Goal: Transaction & Acquisition: Purchase product/service

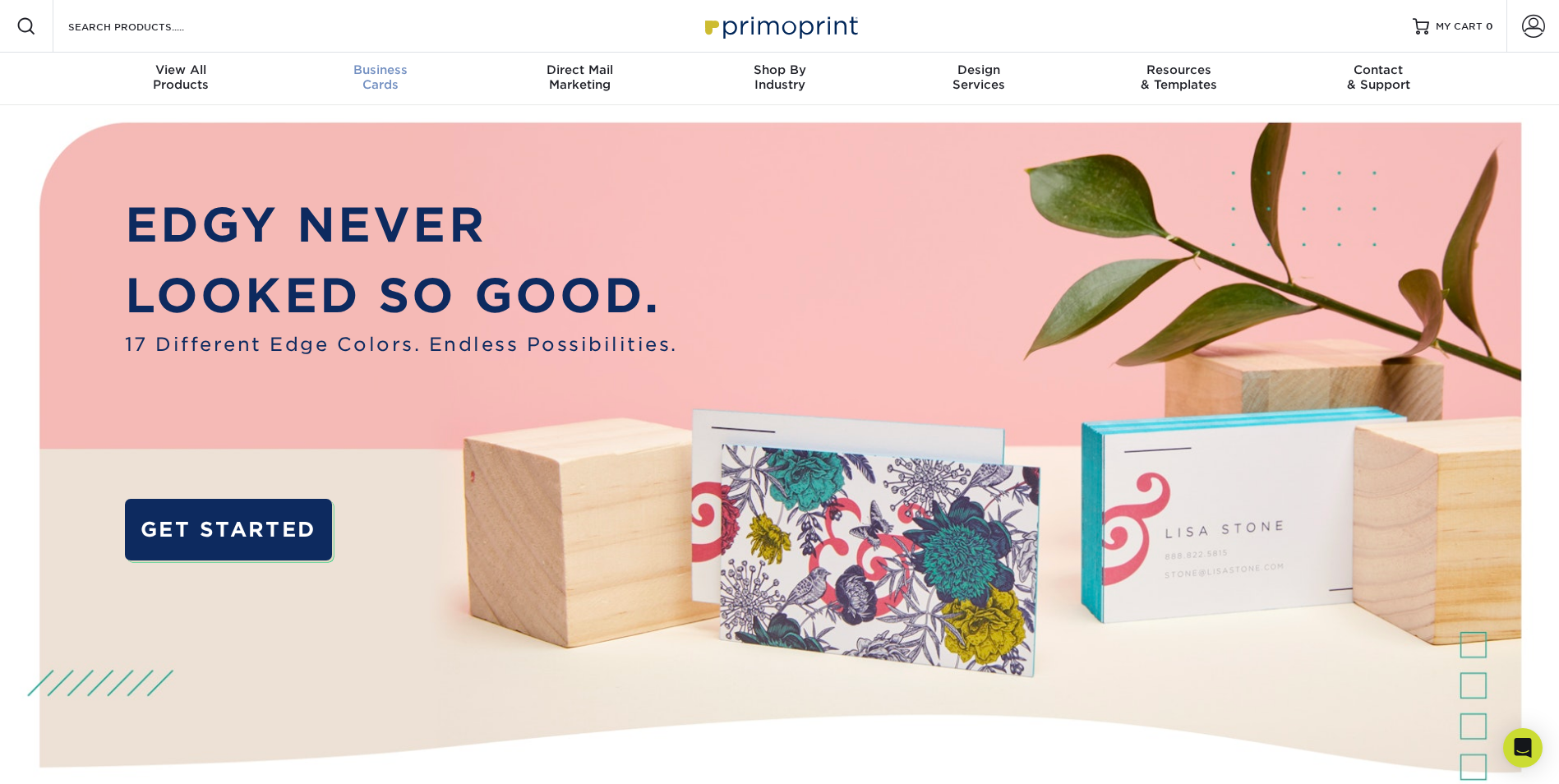
click at [390, 76] on span "Business" at bounding box center [380, 69] width 200 height 15
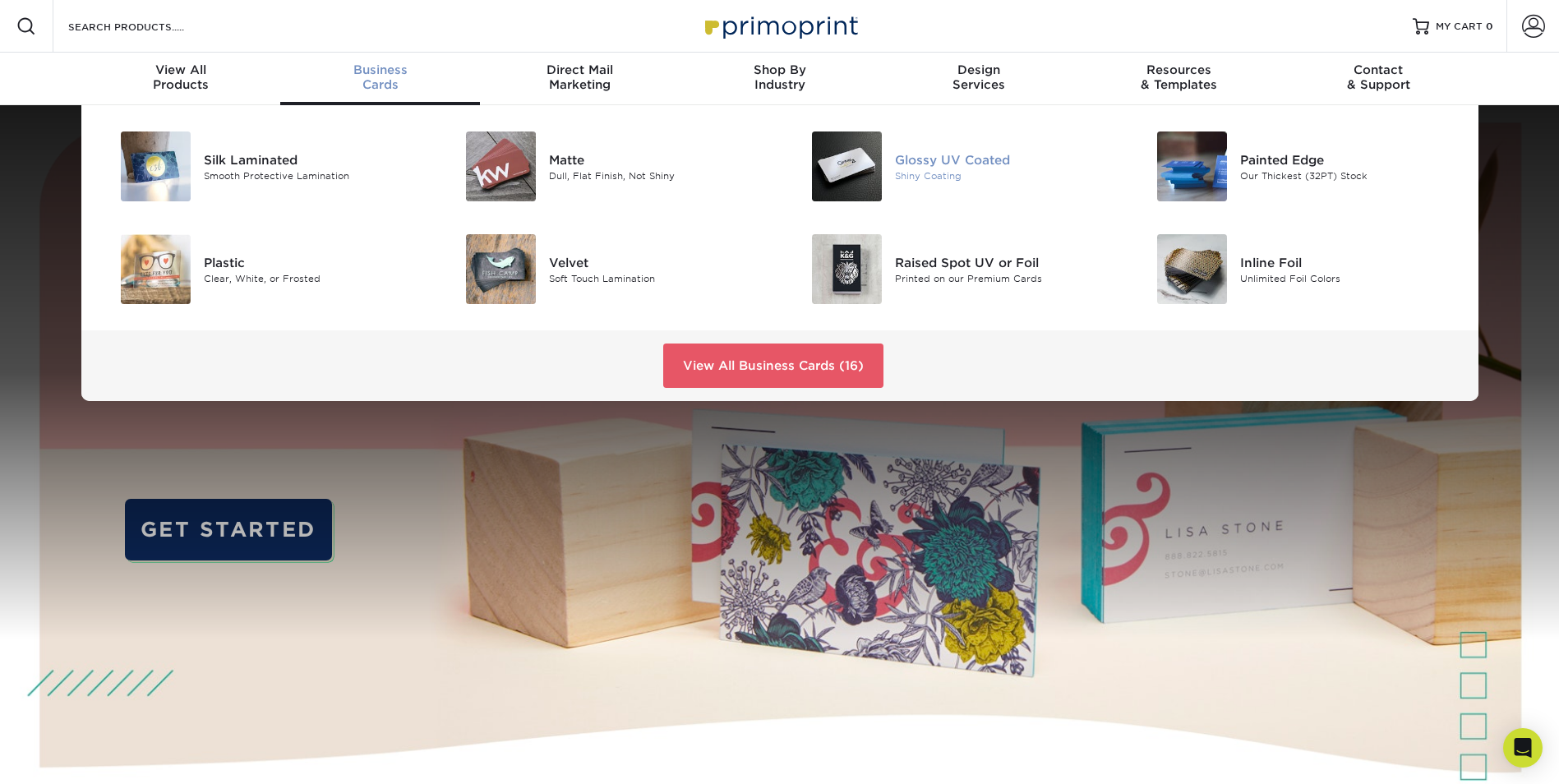
click at [815, 189] on img at bounding box center [847, 166] width 70 height 70
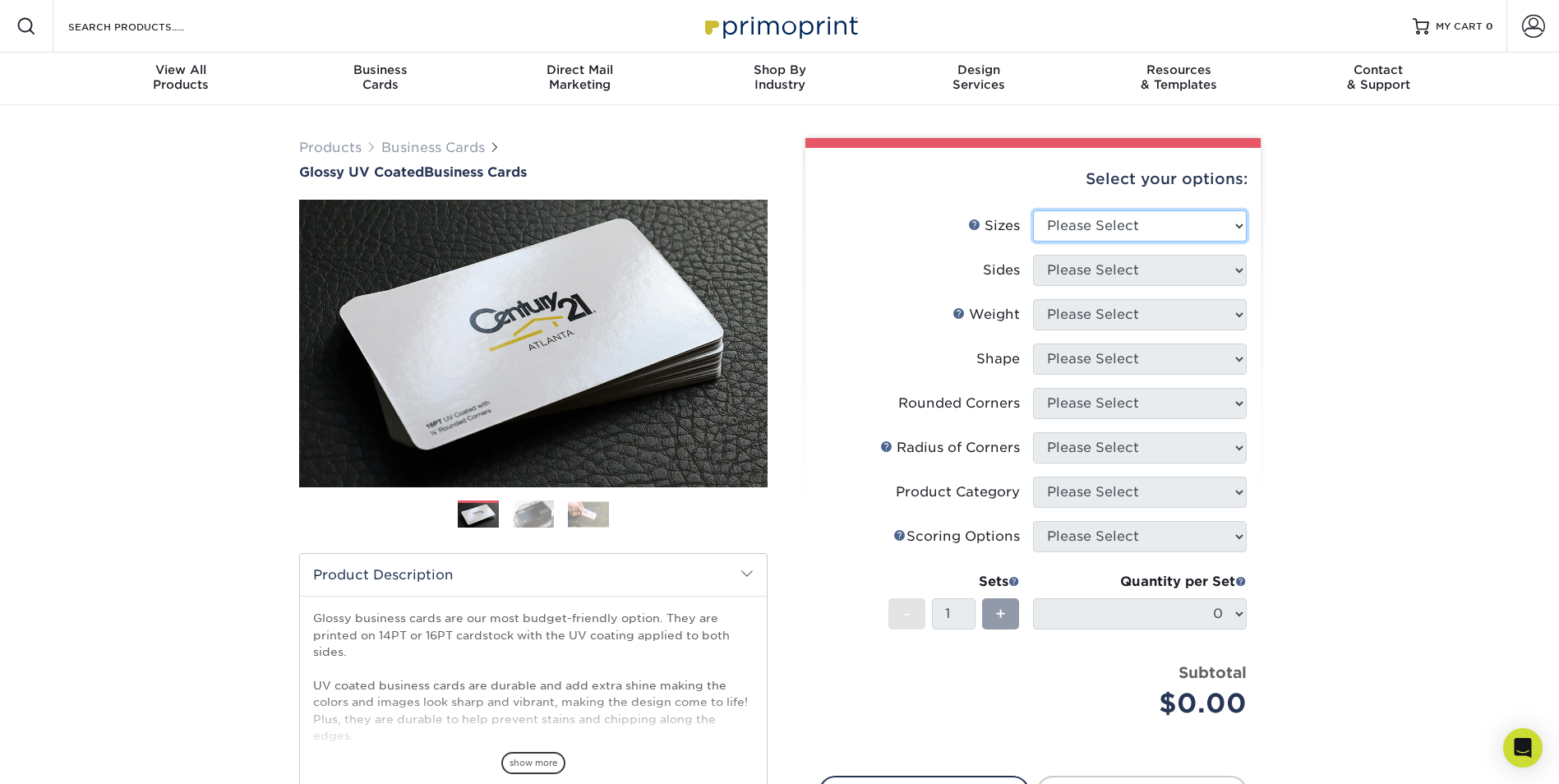
click at [1084, 223] on select "Please Select 1.5" x 3.5" - Mini 1.75" x 3.5" - Mini 2" x 2" - Square 2" x 3" -…" at bounding box center [1140, 226] width 214 height 32
select select "2.00x3.50"
click at [1033, 210] on select "Please Select 1.5" x 3.5" - Mini 1.75" x 3.5" - Mini 2" x 2" - Square 2" x 3" -…" at bounding box center [1140, 226] width 214 height 32
click at [1077, 266] on select "Please Select Print Both Sides Print Front Only" at bounding box center [1140, 270] width 214 height 32
select select "13abbda7-1d64-4f25-8bb2-c179b224825d"
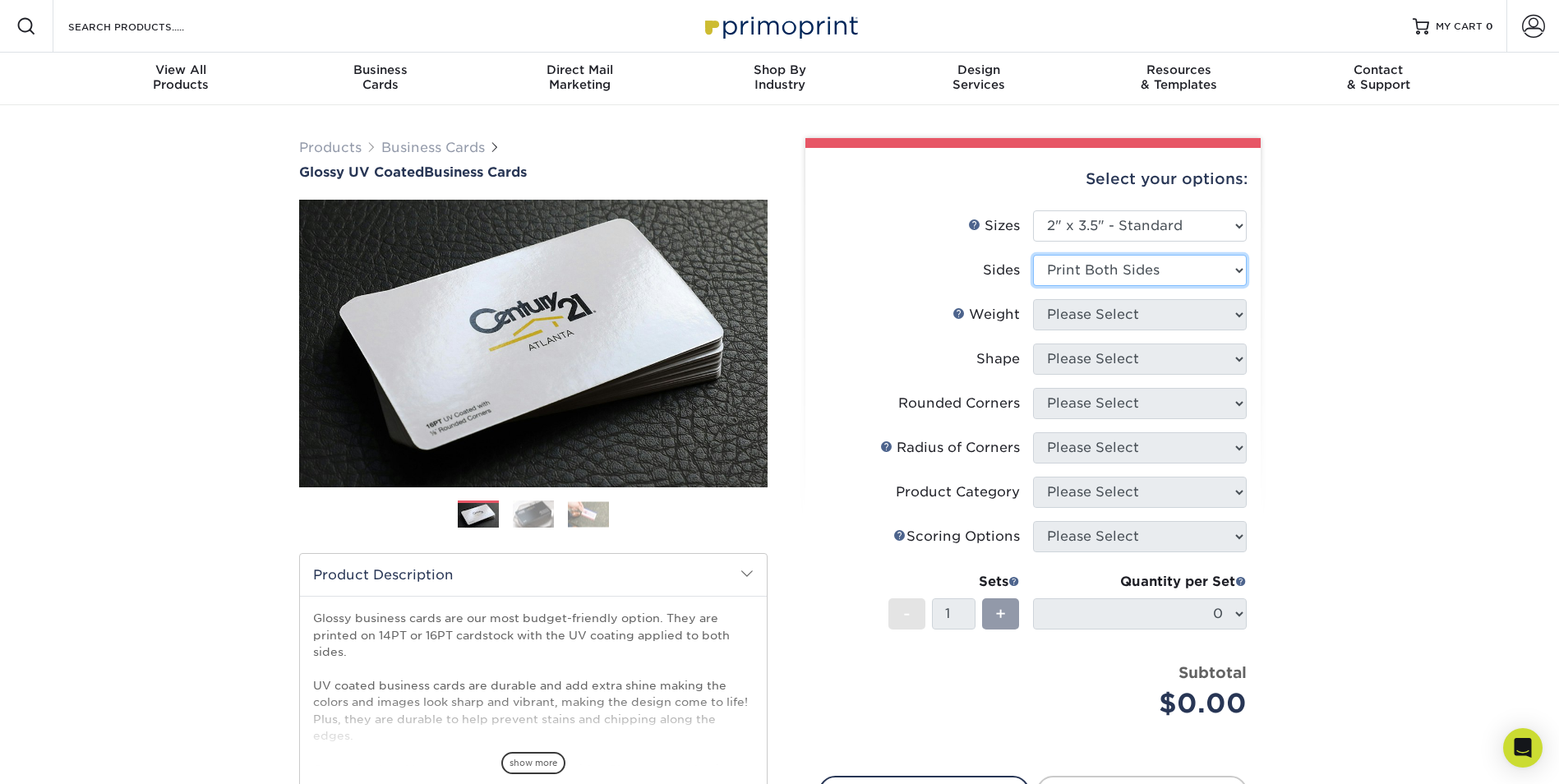
click at [1033, 254] on select "Please Select Print Both Sides Print Front Only" at bounding box center [1140, 270] width 214 height 32
click at [1080, 318] on select "Please Select 16PT 14PT" at bounding box center [1140, 315] width 214 height 32
select select "16PT"
click at [1033, 299] on select "Please Select 16PT 14PT" at bounding box center [1140, 315] width 214 height 32
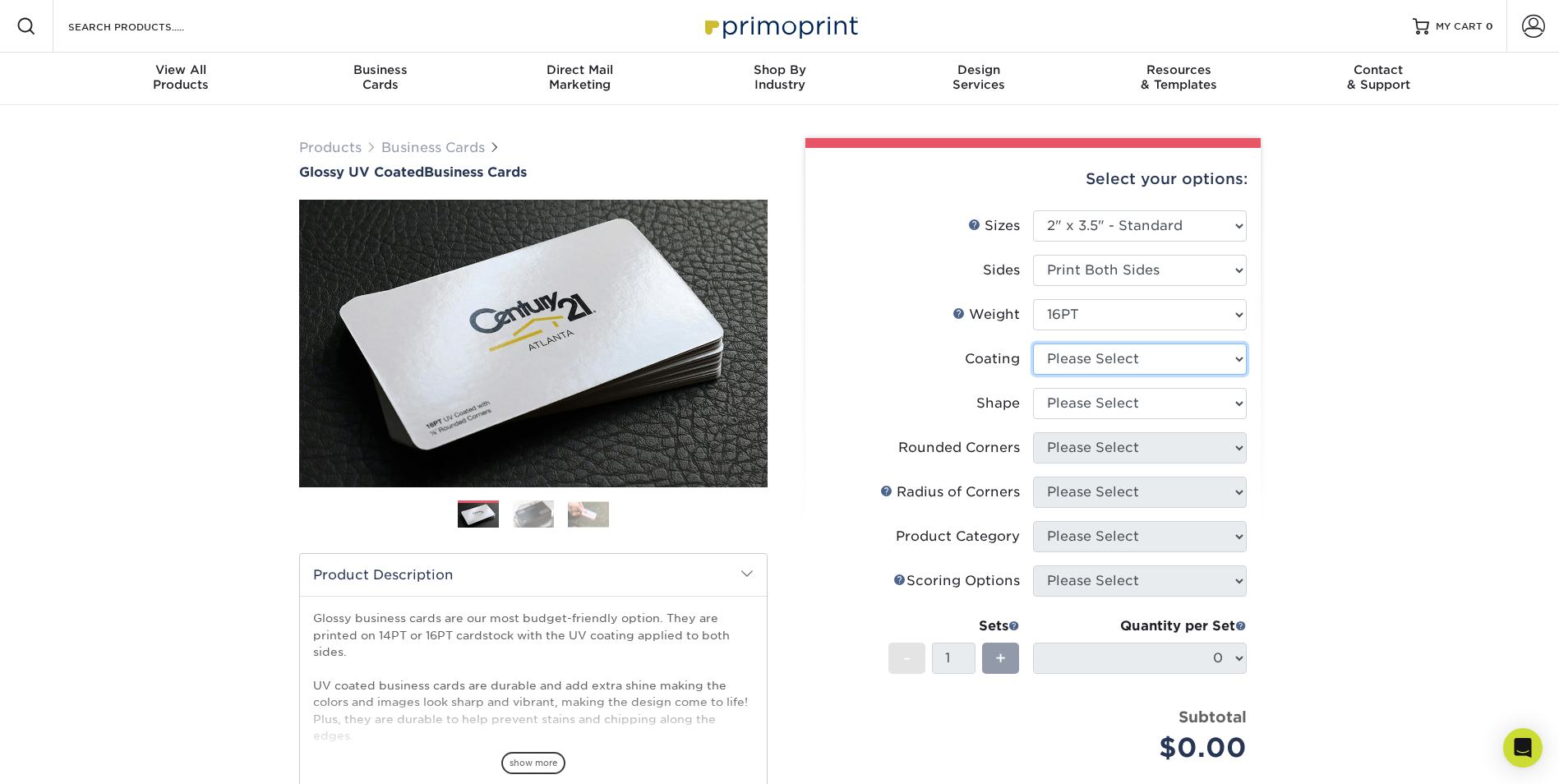
click at [1081, 359] on select at bounding box center [1140, 359] width 214 height 32
select select "ae367451-b2b8-45df-a344-0f05b6a12993"
click at [1033, 343] on select at bounding box center [1140, 359] width 214 height 32
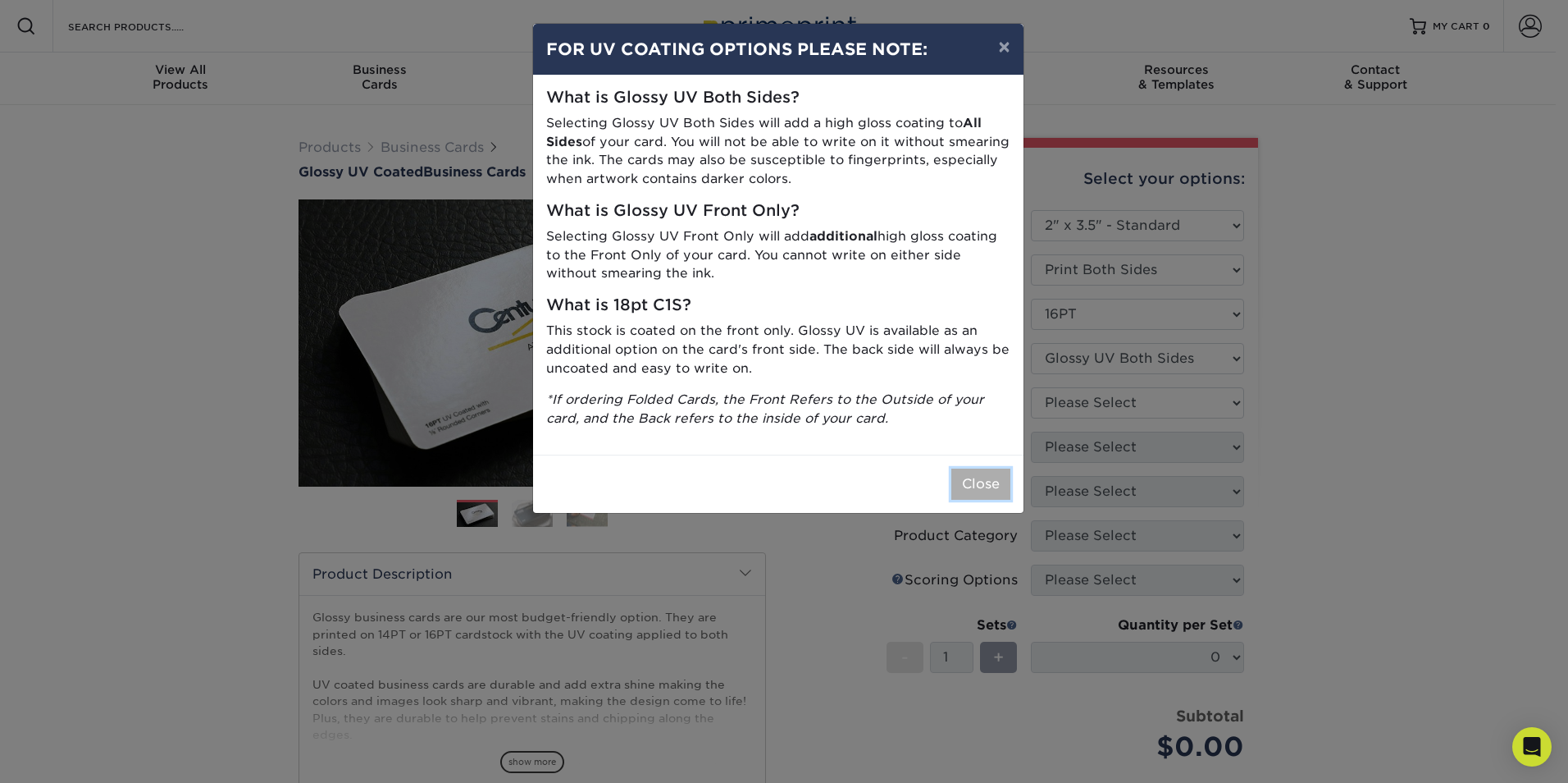
click at [955, 481] on button "Close" at bounding box center [981, 484] width 59 height 32
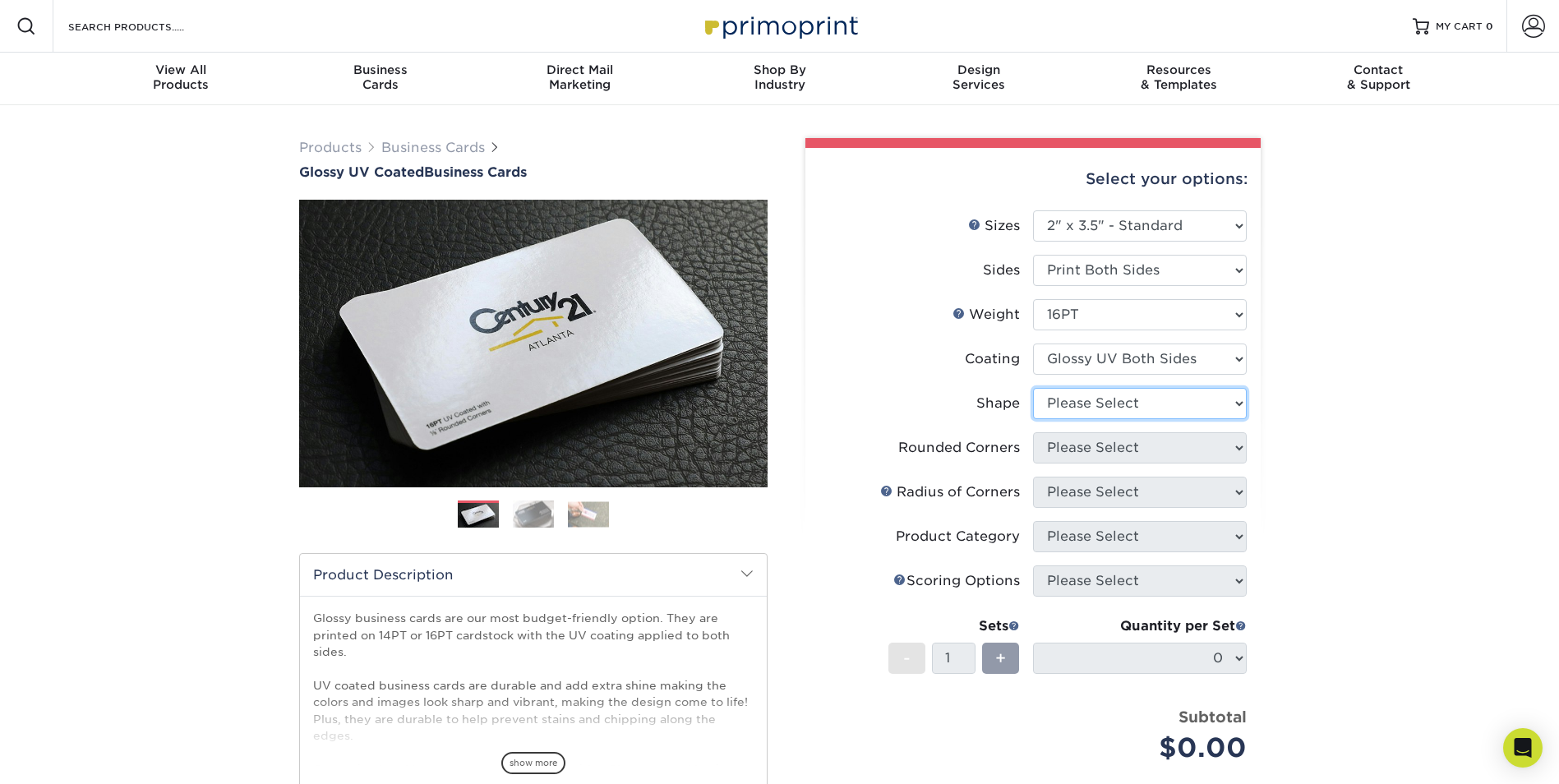
click at [1120, 401] on select "Please Select Standard Oval" at bounding box center [1140, 404] width 214 height 32
select select "standard"
click at [1033, 388] on select "Please Select Standard Oval" at bounding box center [1140, 404] width 214 height 32
click at [1120, 451] on select "Please Select Yes - Round 2 Corners Yes - Round 4 Corners No" at bounding box center [1140, 448] width 214 height 32
select select "0"
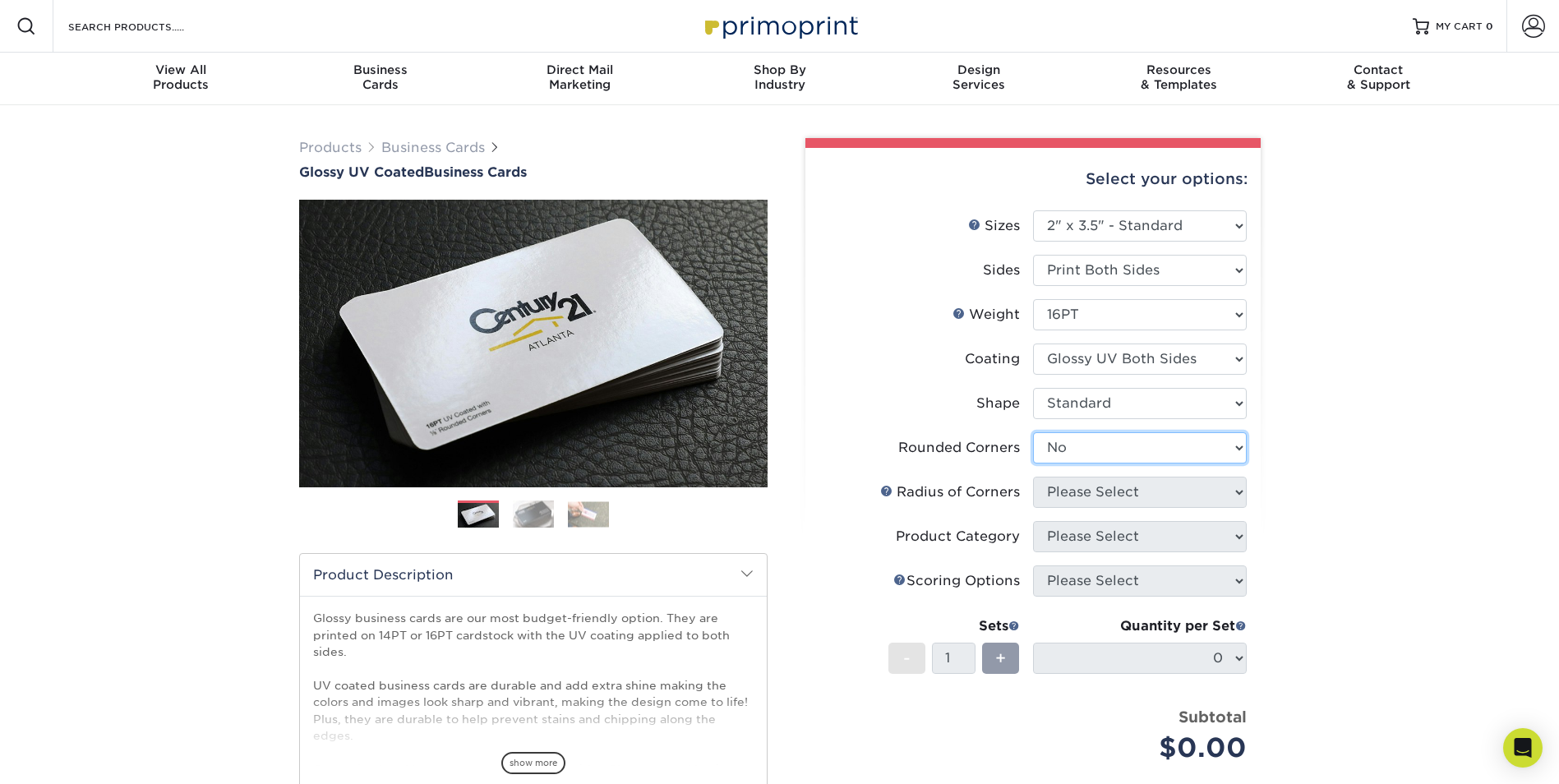
click at [1033, 433] on select "Please Select Yes - Round 2 Corners Yes - Round 4 Corners No" at bounding box center [1140, 448] width 214 height 32
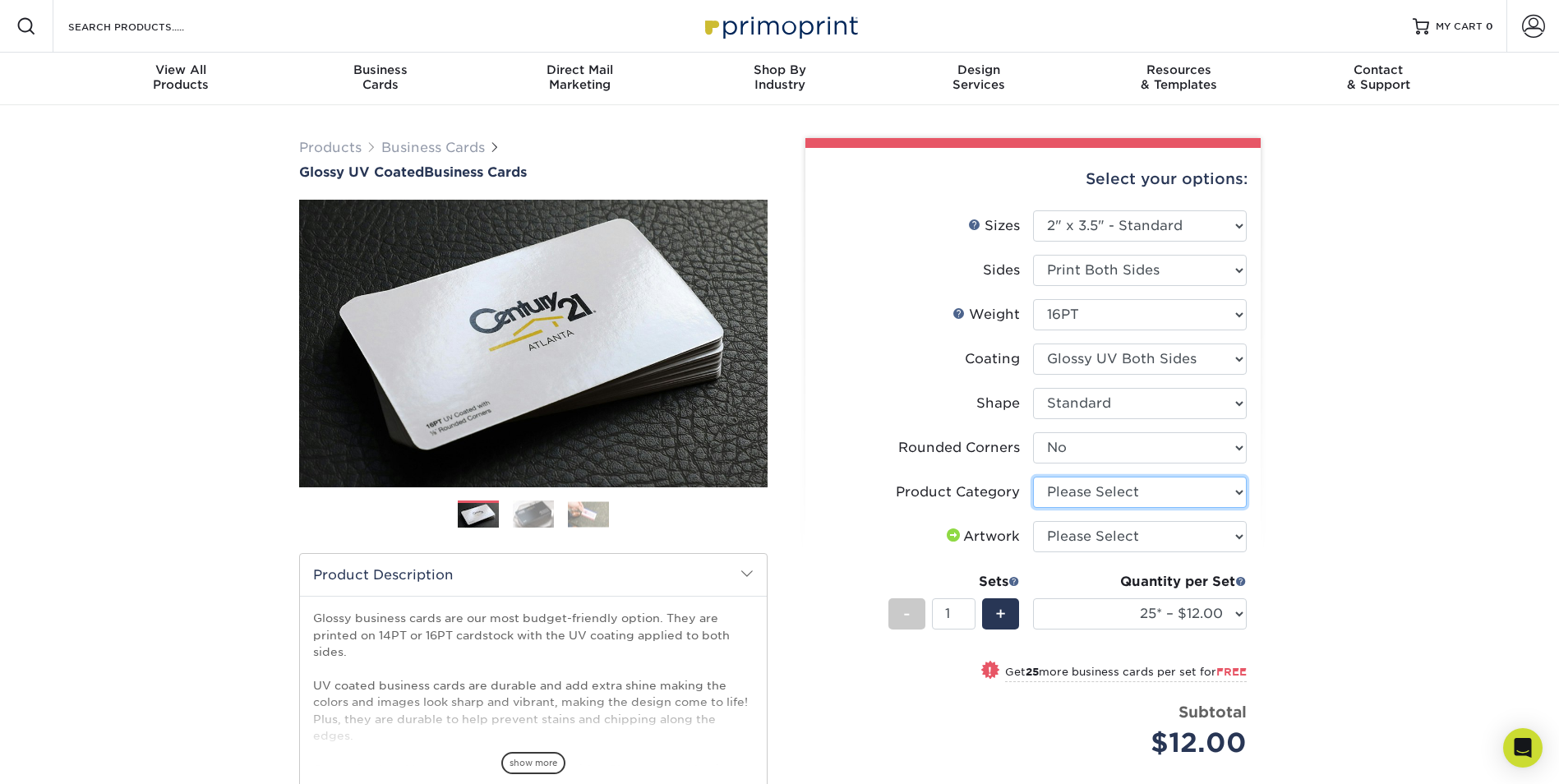
click at [1121, 495] on select "Please Select Business Cards" at bounding box center [1140, 492] width 214 height 32
select select "3b5148f1-0588-4f88-a218-97bcfdce65c1"
click at [1033, 476] on select "Please Select Business Cards" at bounding box center [1140, 492] width 214 height 32
click at [1116, 538] on select "Please Select I will upload files I need a design - $100" at bounding box center [1140, 537] width 214 height 32
select select "upload"
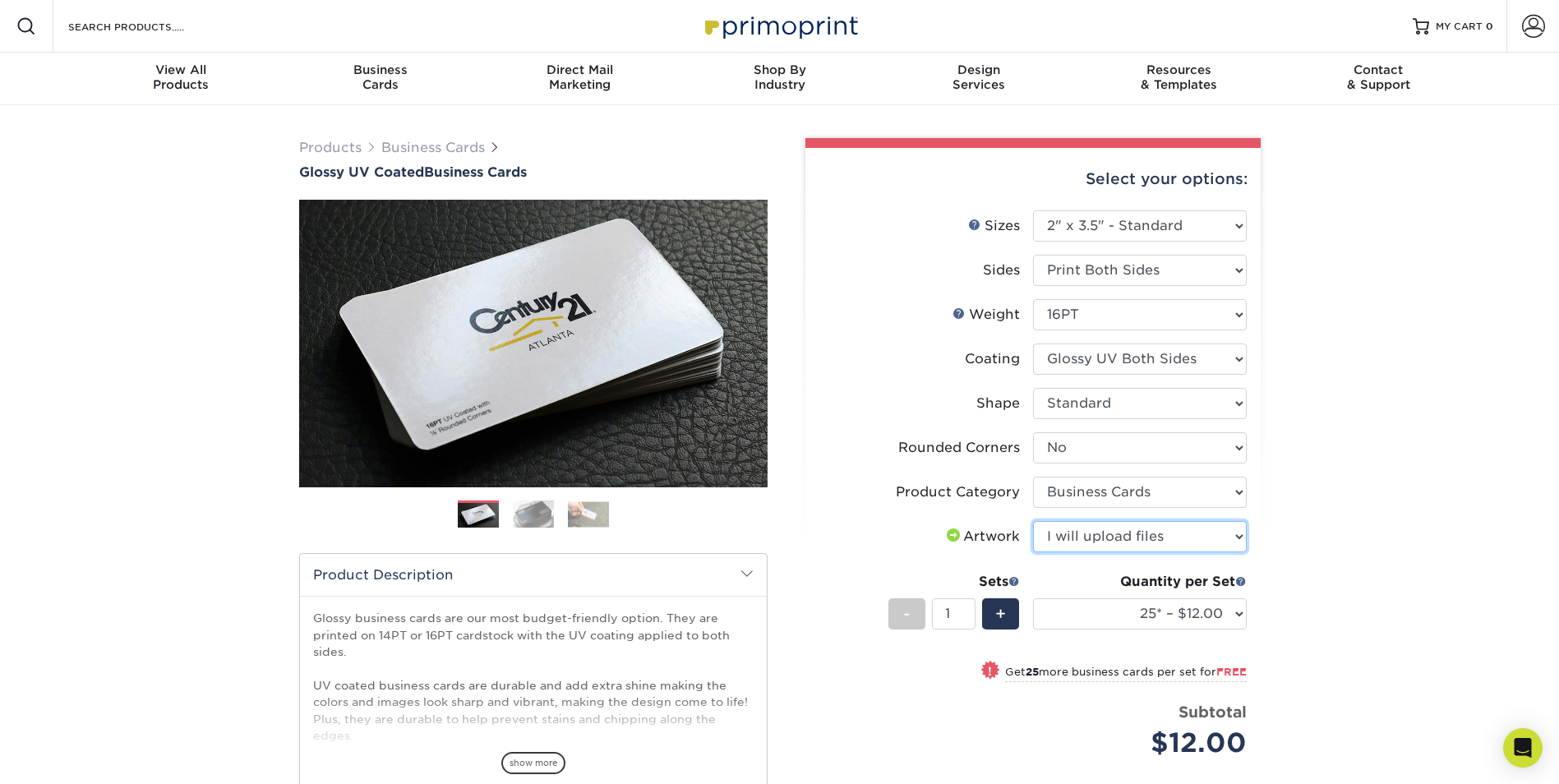
click at [1033, 521] on select "Please Select I will upload files I need a design - $100" at bounding box center [1140, 537] width 214 height 32
click at [1108, 399] on select "Please Select Standard Oval" at bounding box center [1140, 404] width 214 height 32
click at [877, 391] on label "Shape" at bounding box center [926, 404] width 214 height 32
click at [1098, 448] on select "Please Select Yes - Round 2 Corners Yes - Round 4 Corners No" at bounding box center [1140, 448] width 214 height 32
select select "7672df9e-0e0a-464d-8e1f-920c575e4da3"
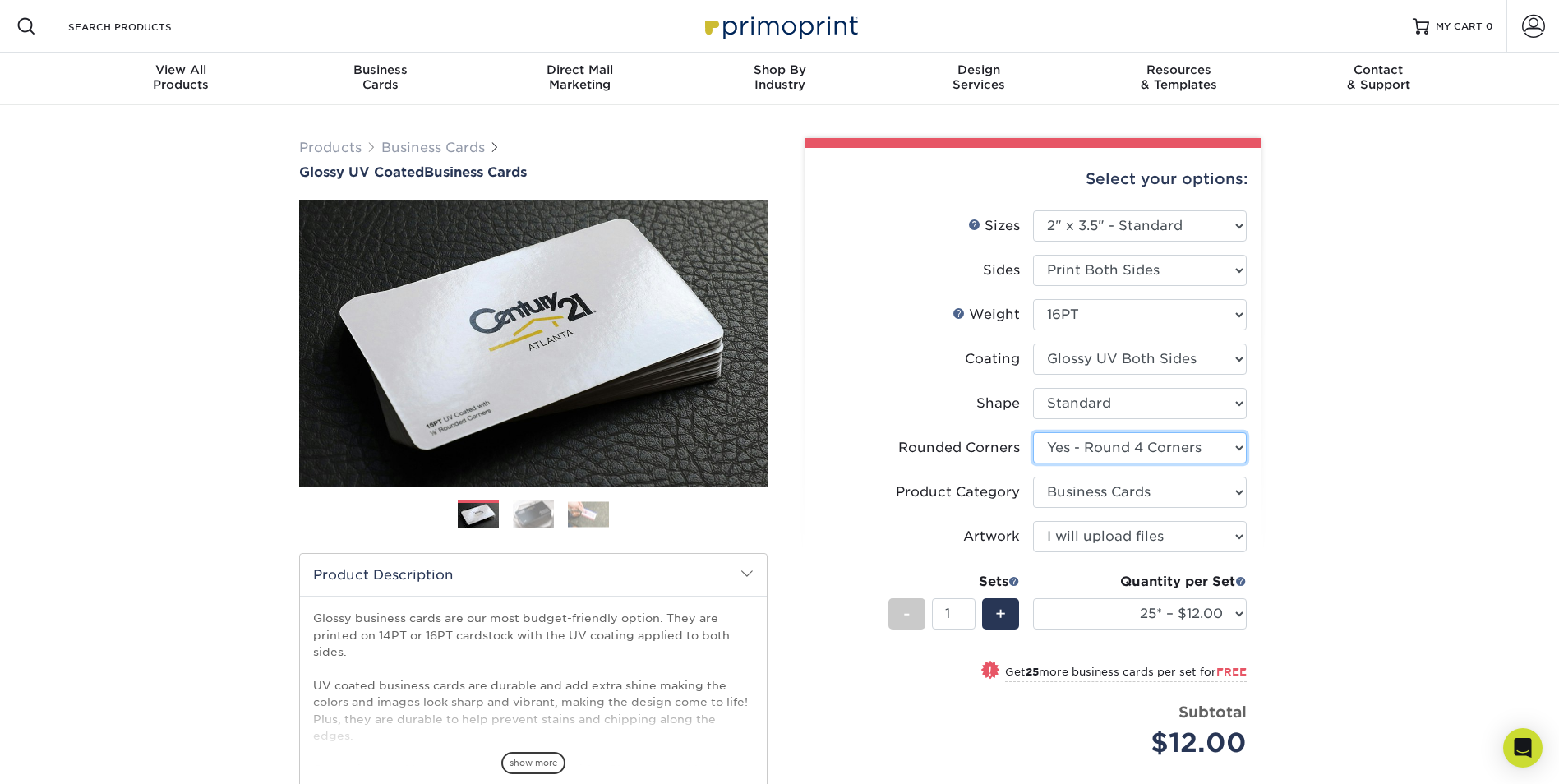
click at [1033, 433] on select "Please Select Yes - Round 2 Corners Yes - Round 4 Corners No" at bounding box center [1140, 448] width 214 height 32
select select "-1"
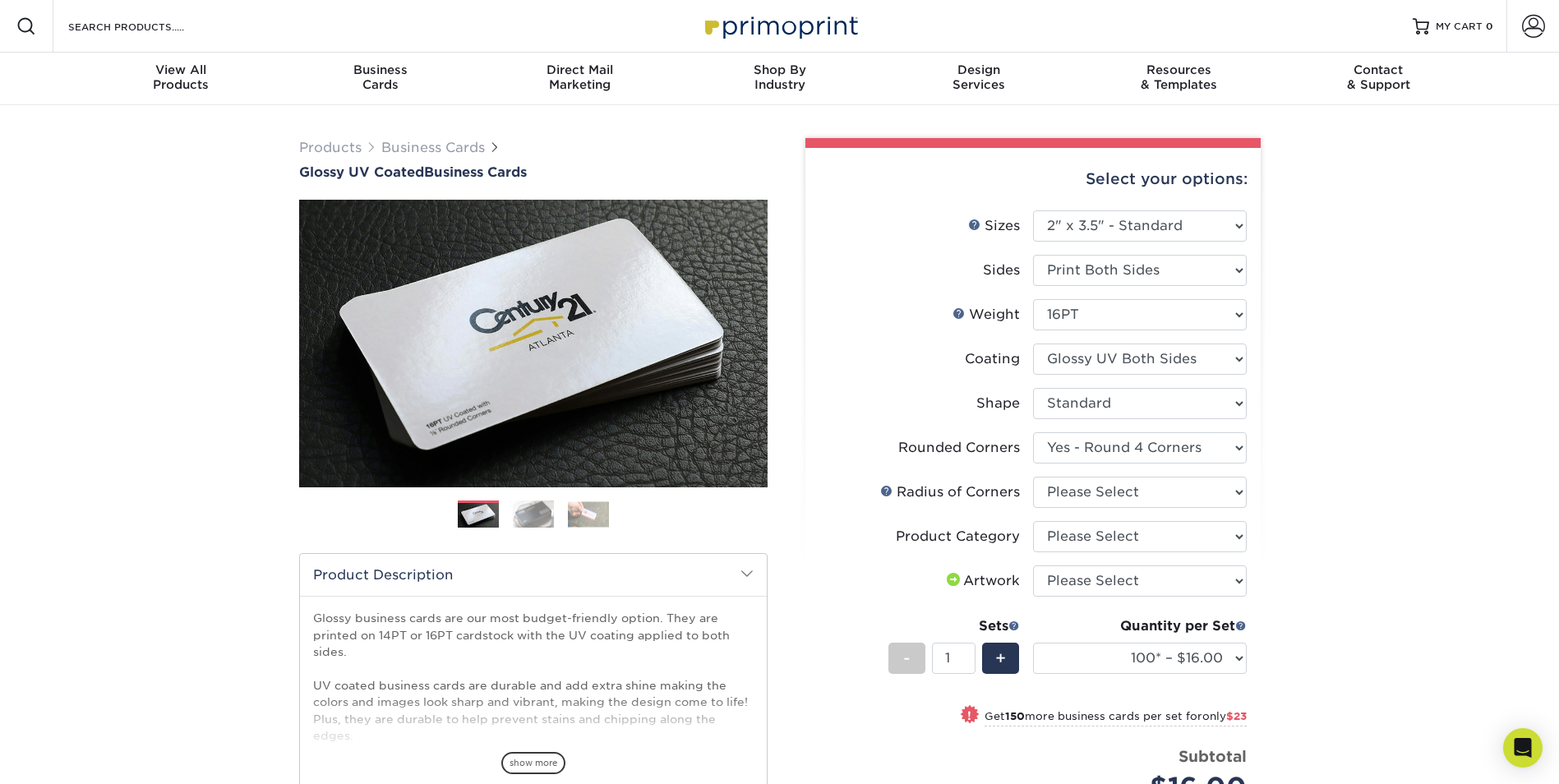
click at [526, 510] on img at bounding box center [533, 514] width 41 height 29
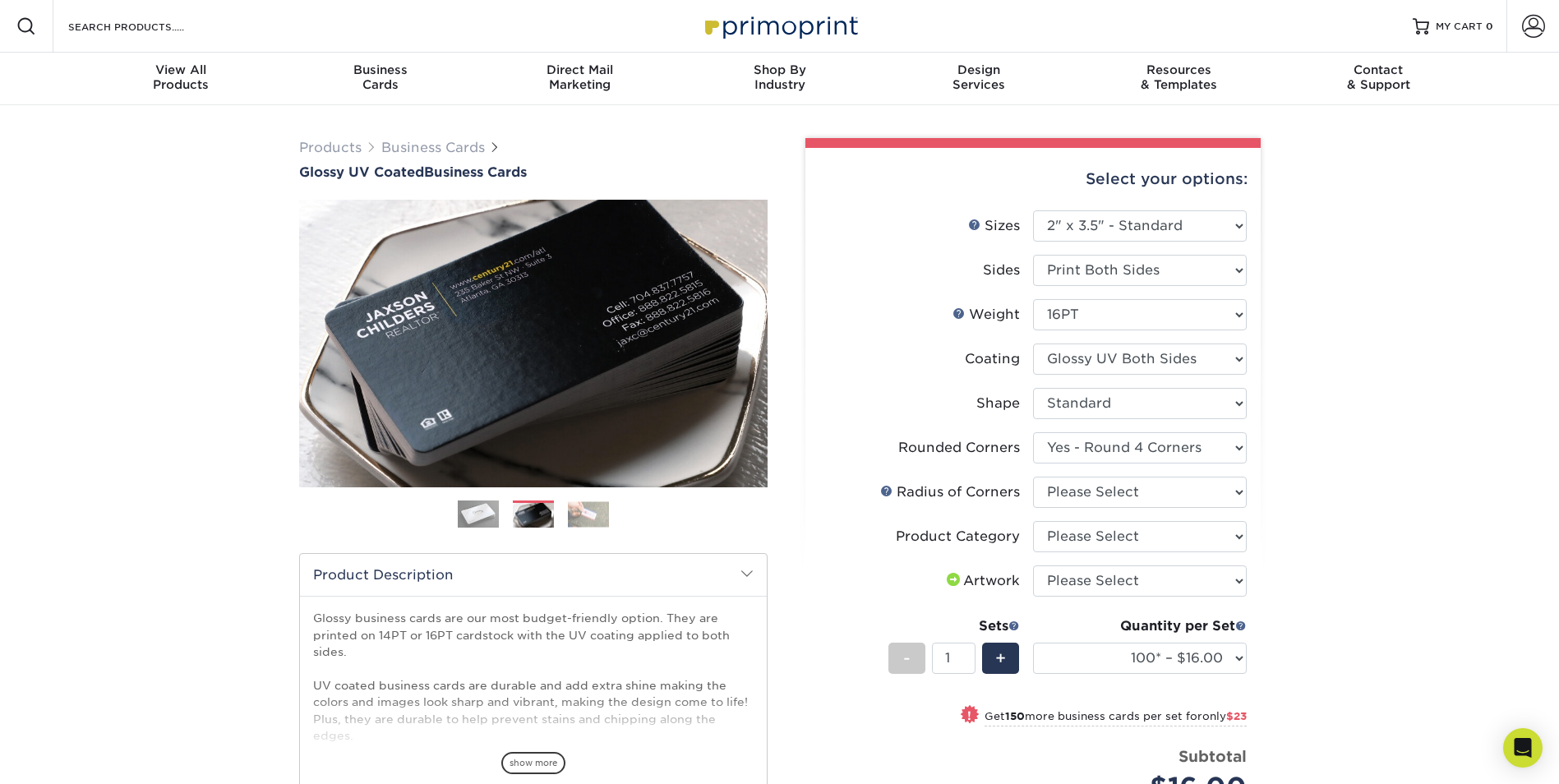
click at [586, 514] on img at bounding box center [587, 514] width 41 height 26
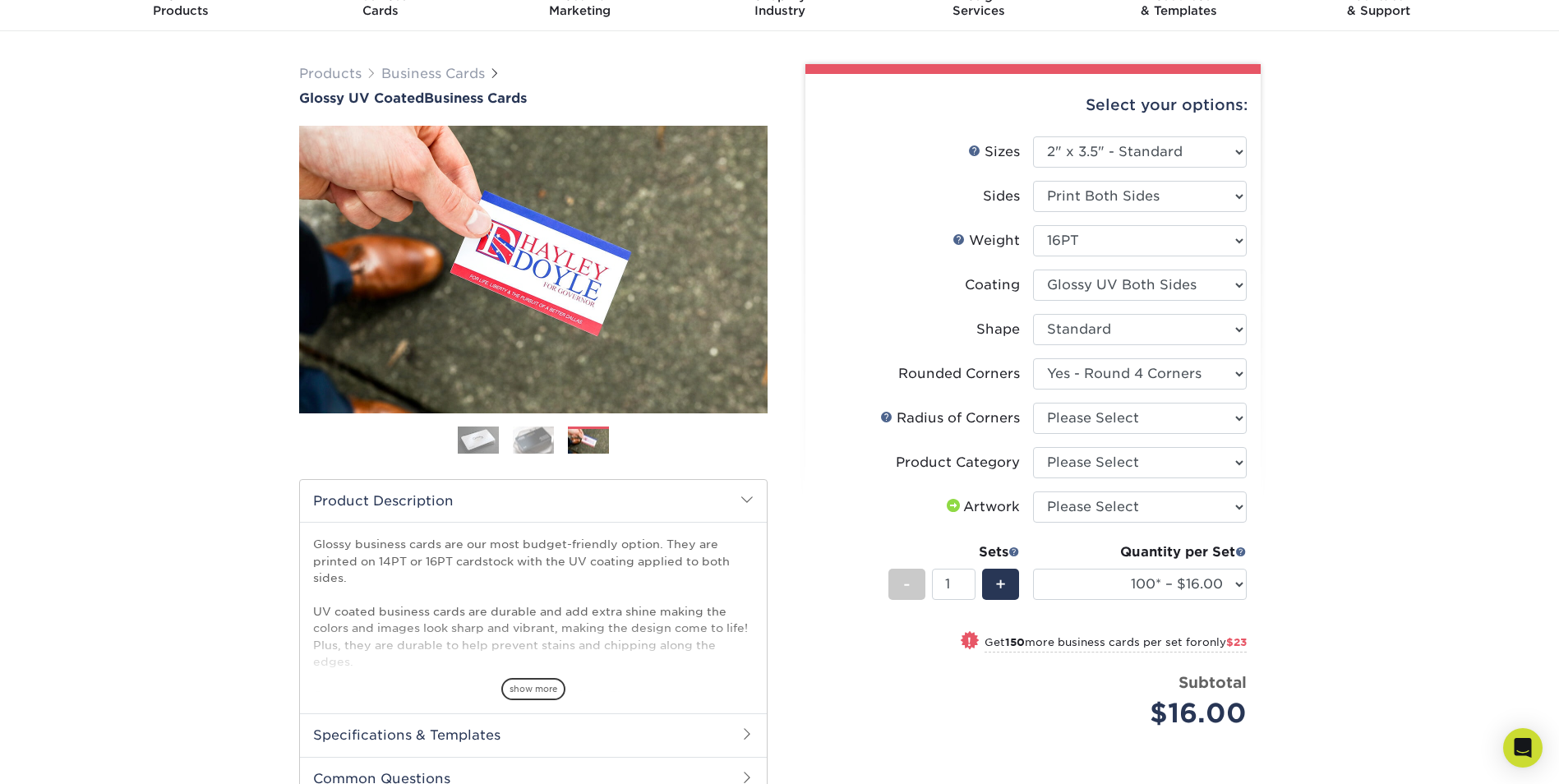
scroll to position [82, 0]
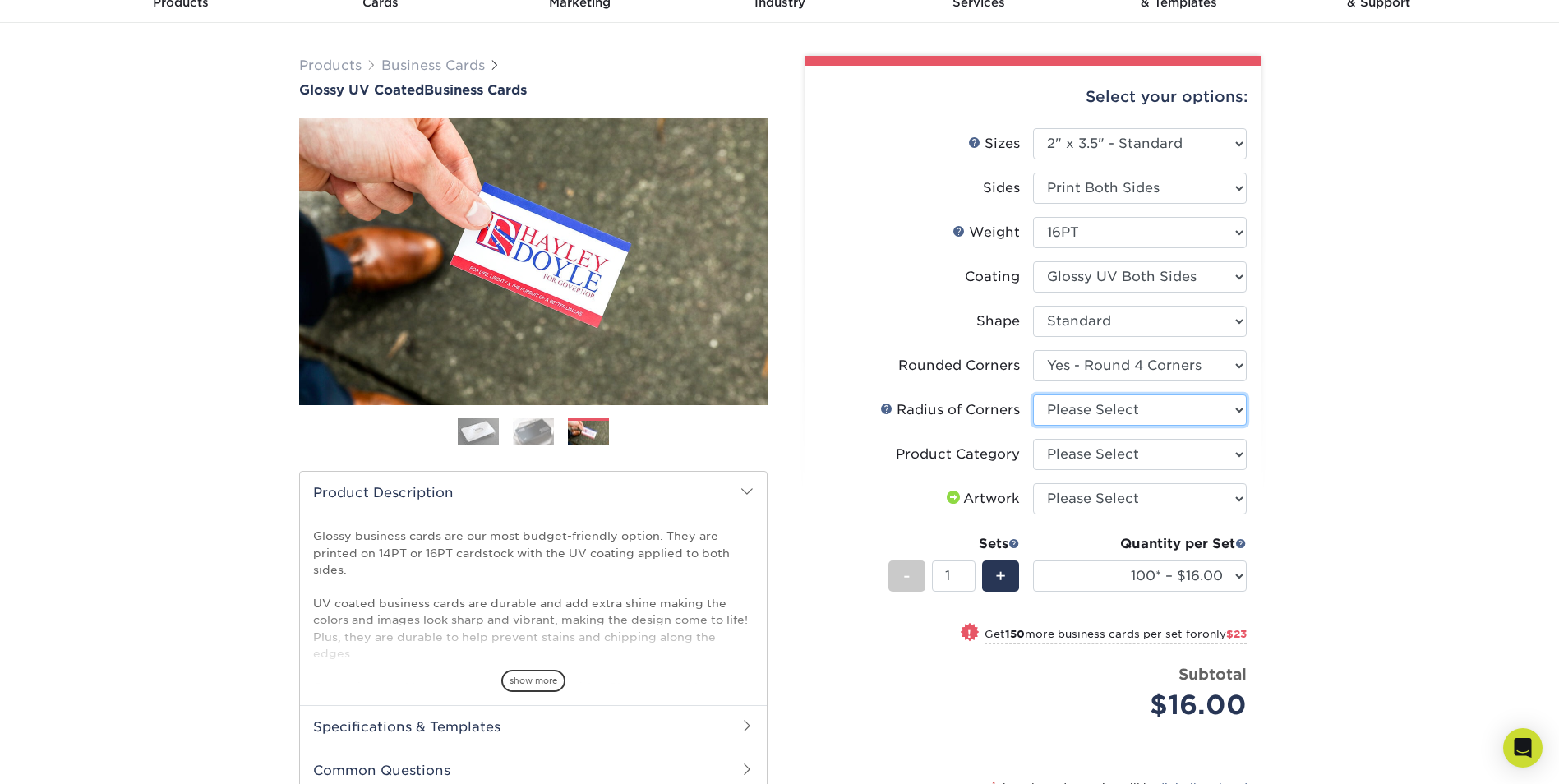
click at [1162, 408] on select "Please Select Rounded 1/8" Rounded 1/4"" at bounding box center [1140, 410] width 214 height 32
select select "589680c7-ee9a-431b-9d12-d7aeb1386a97"
click at [1033, 394] on select "Please Select Rounded 1/8" Rounded 1/4"" at bounding box center [1140, 410] width 214 height 32
click at [1160, 454] on select "Please Select Business Cards" at bounding box center [1140, 454] width 214 height 32
select select "3b5148f1-0588-4f88-a218-97bcfdce65c1"
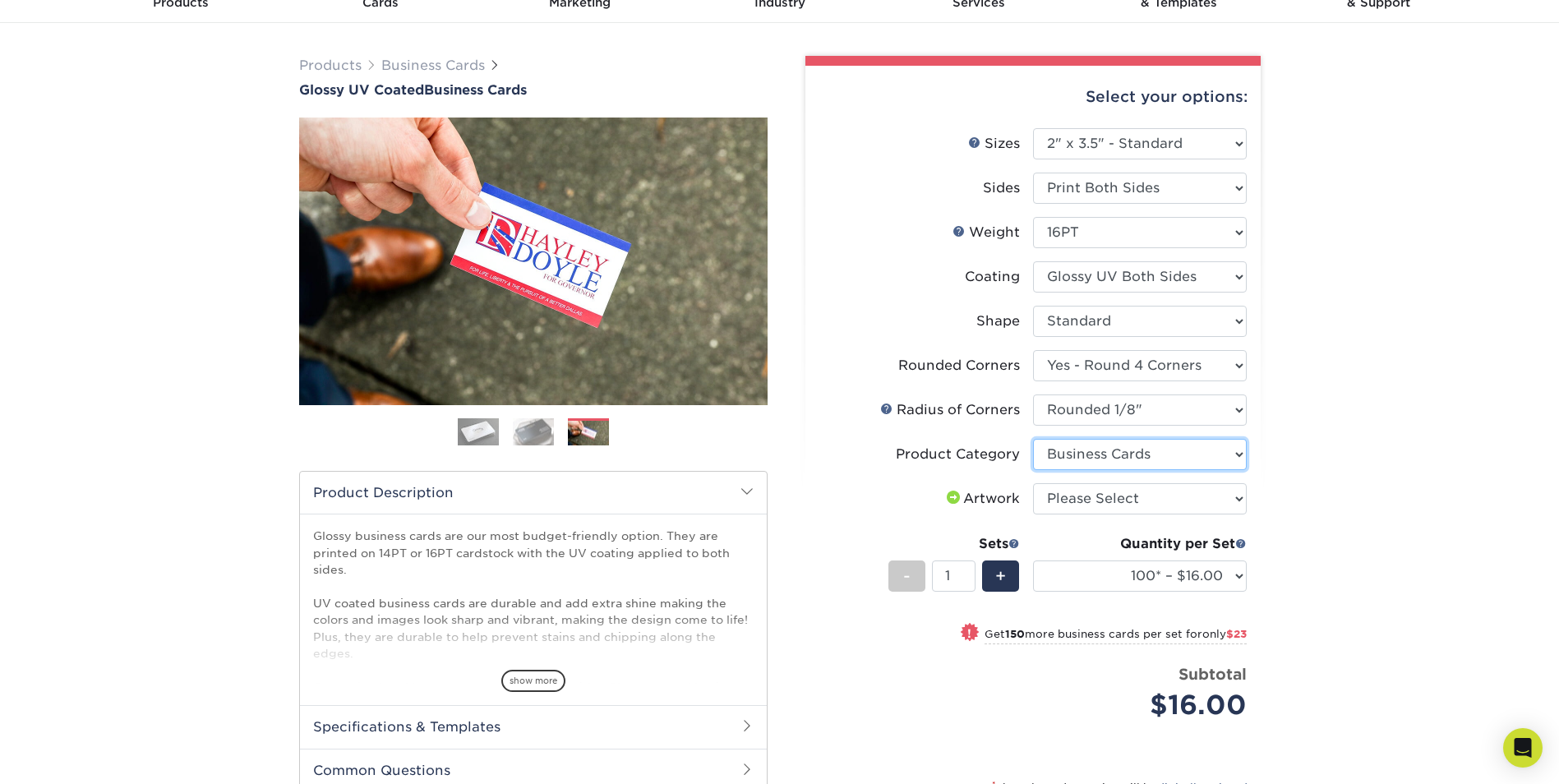
click at [1033, 439] on select "Please Select Business Cards" at bounding box center [1140, 454] width 214 height 32
click at [1155, 498] on select "Please Select I will upload files I need a design - $100" at bounding box center [1140, 499] width 214 height 32
select select "upload"
click at [1033, 483] on select "Please Select I will upload files I need a design - $100" at bounding box center [1140, 499] width 214 height 32
click at [1289, 528] on div "Products Business Cards Glossy UV Coated Business Cards Previous Next" at bounding box center [780, 512] width 1559 height 978
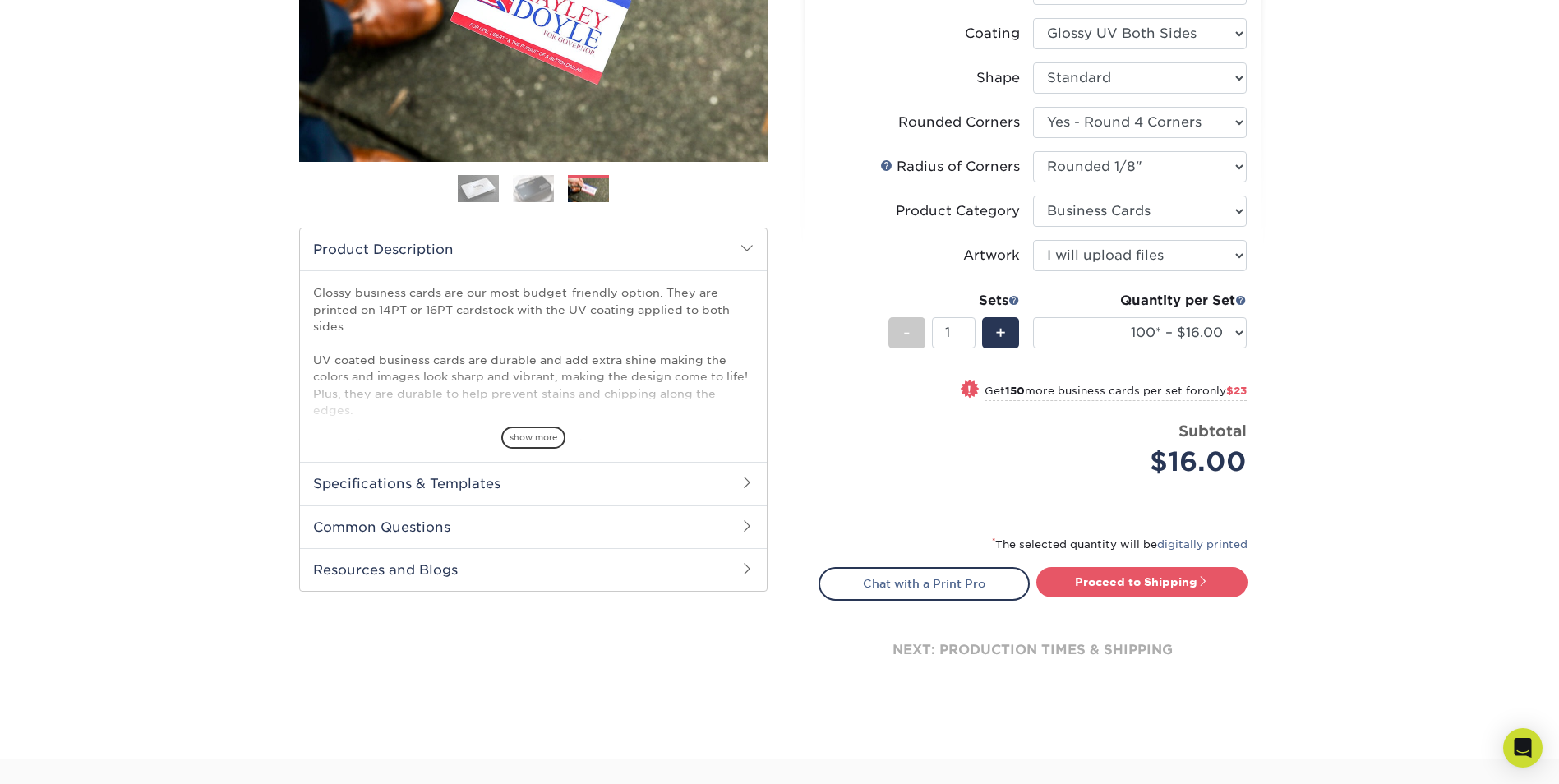
scroll to position [329, 0]
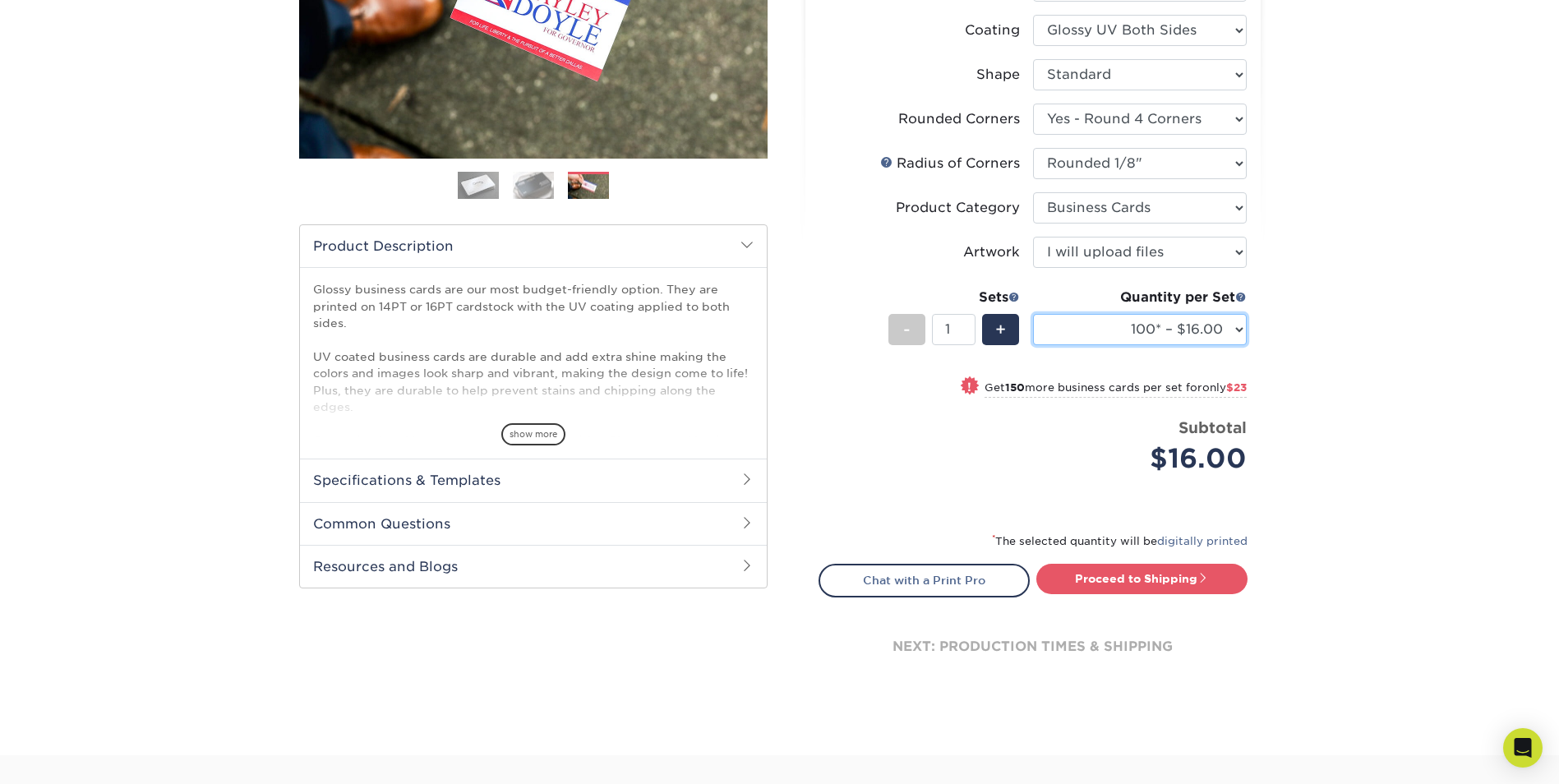
click at [1171, 332] on select "100* – $16.00 250* – $39.00 500 – $77.00 1000 – $94.00 2500 – $173.00 5000 – $2…" at bounding box center [1140, 330] width 214 height 32
select select "500 – $77.00"
click at [1033, 314] on select "100* – $16.00 250* – $39.00 500 – $77.00 1000 – $94.00 2500 – $173.00 5000 – $2…" at bounding box center [1140, 330] width 214 height 32
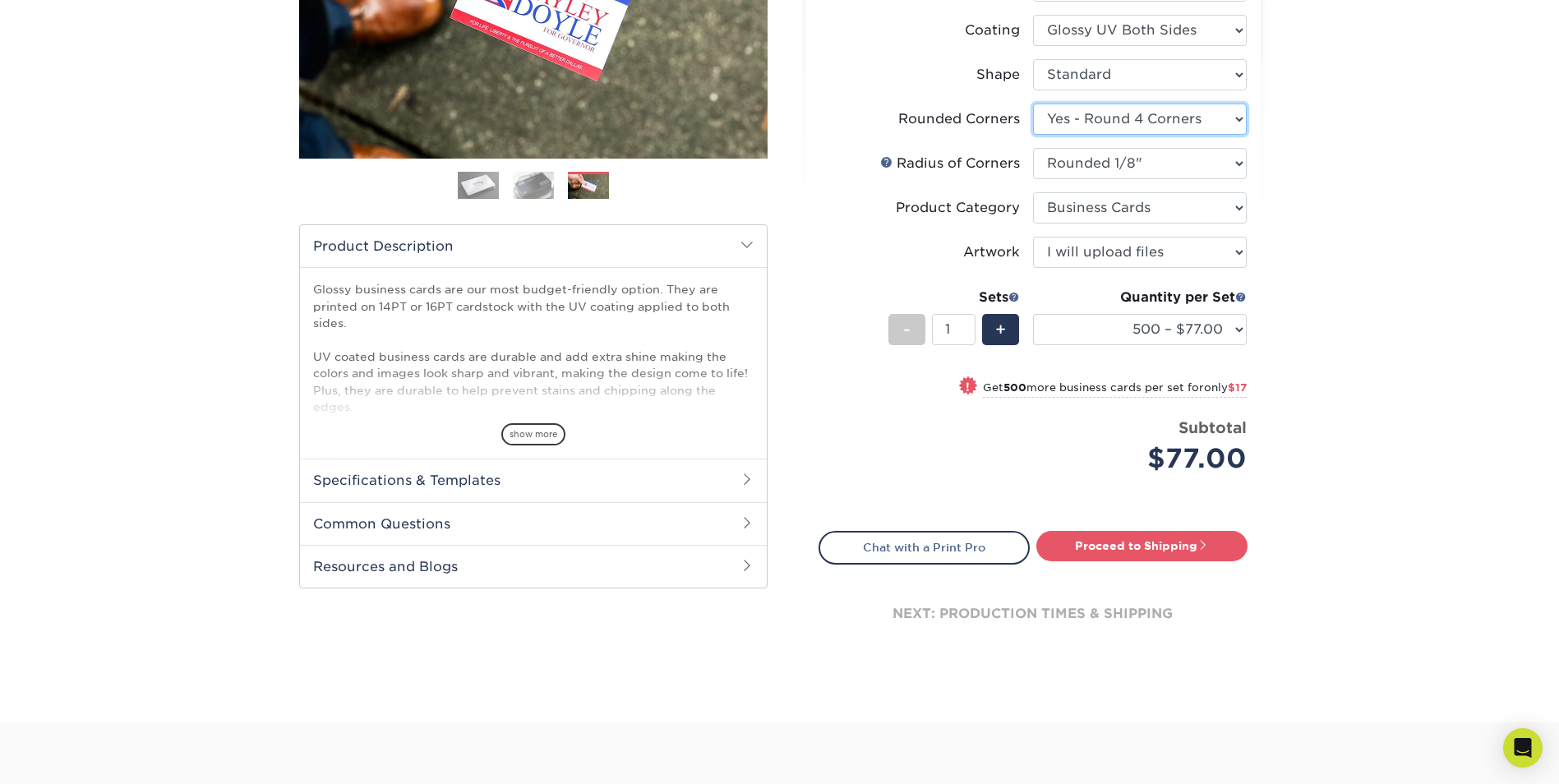
click at [1166, 122] on select "Please Select Yes - Round 2 Corners Yes - Round 4 Corners No" at bounding box center [1140, 120] width 214 height 32
select select "0"
click at [1033, 104] on select "Please Select Yes - Round 2 Corners Yes - Round 4 Corners No" at bounding box center [1140, 120] width 214 height 32
select select "-1"
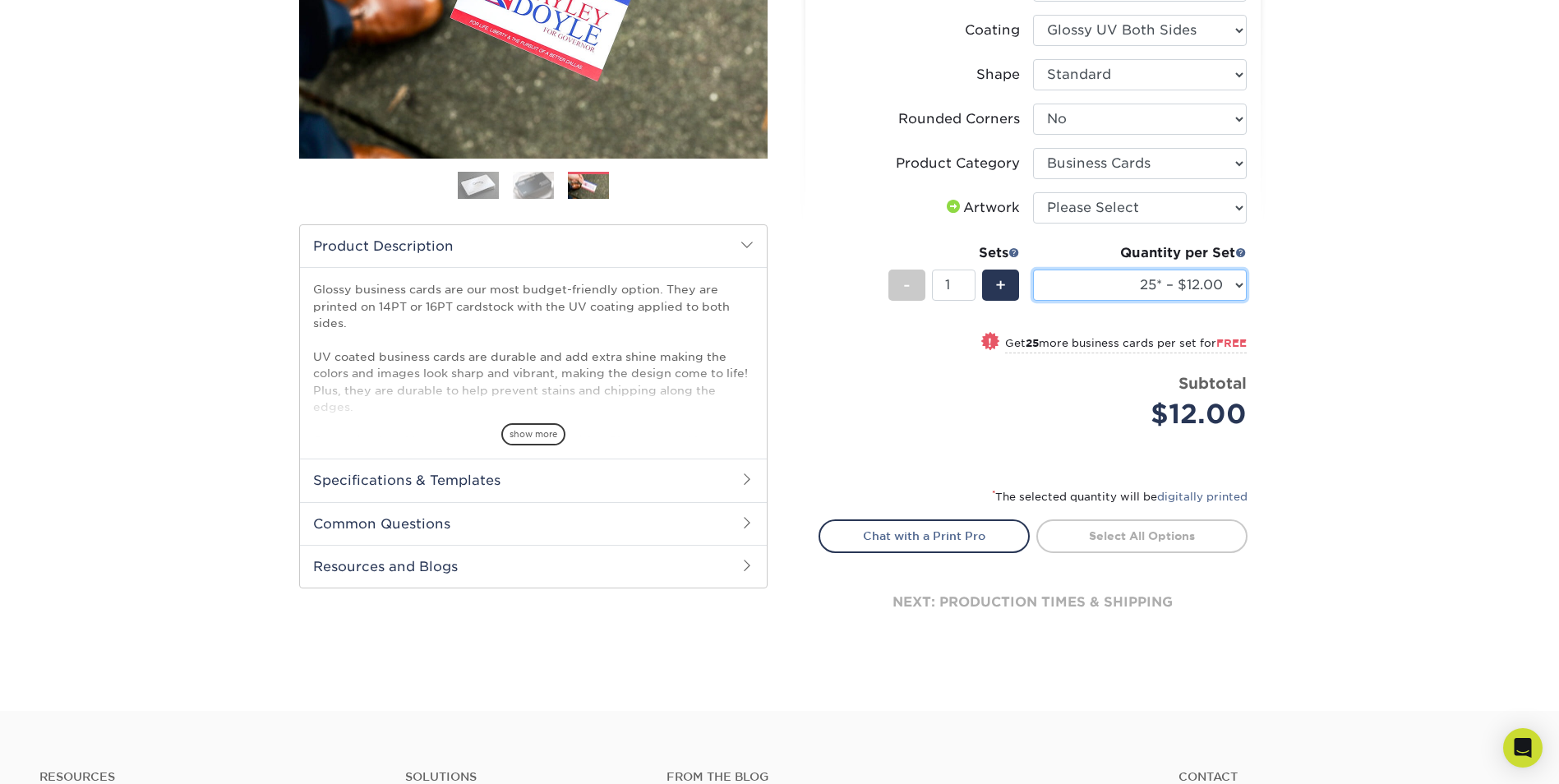
click at [1177, 291] on select "25* – $12.00 50* – $12.00 100* – $12.00 250* – $21.00 500 – $42.00 1000 – $53.0…" at bounding box center [1140, 285] width 214 height 32
select select "500 – $42.00"
click at [1033, 269] on select "25* – $12.00 50* – $12.00 100* – $12.00 250* – $21.00 500 – $42.00 1000 – $53.0…" at bounding box center [1140, 285] width 214 height 32
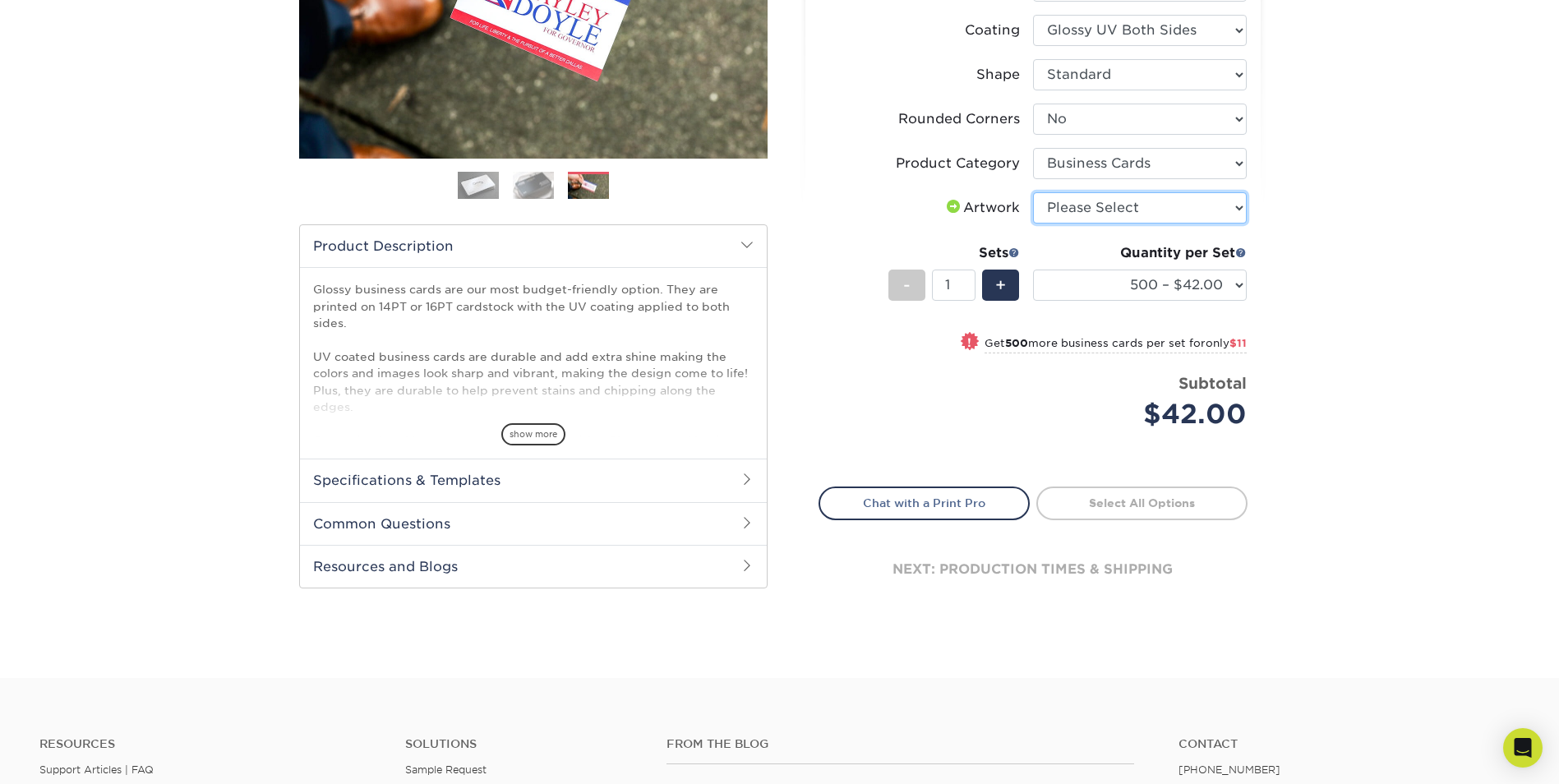
click at [1190, 203] on select "Please Select I will upload files I need a design - $100" at bounding box center [1140, 208] width 214 height 32
select select "upload"
click at [1033, 192] on select "Please Select I will upload files I need a design - $100" at bounding box center [1140, 208] width 214 height 32
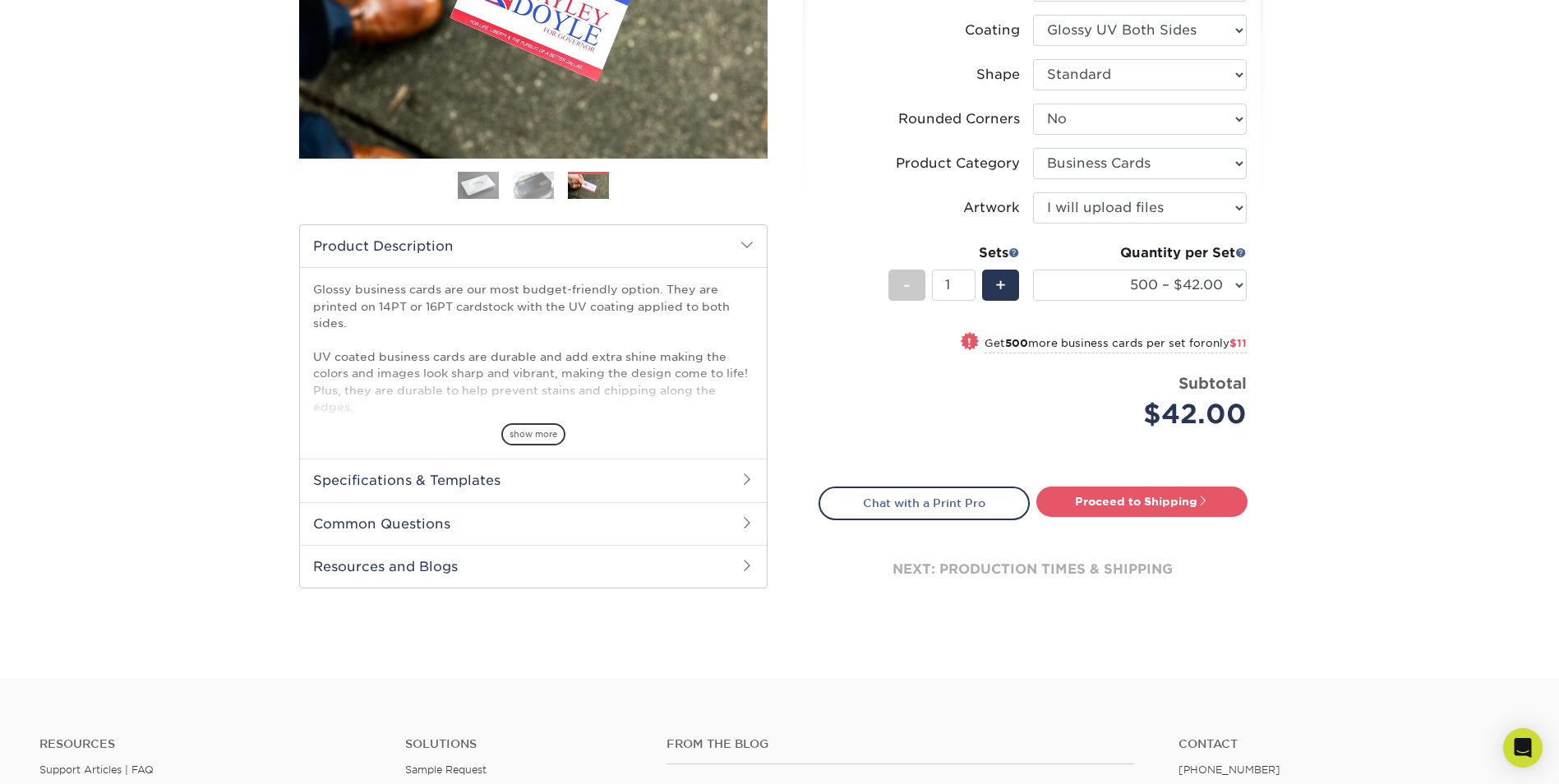
click at [1284, 259] on div "Products Business Cards Glossy UV Coated Business Cards Previous Next" at bounding box center [780, 227] width 1559 height 901
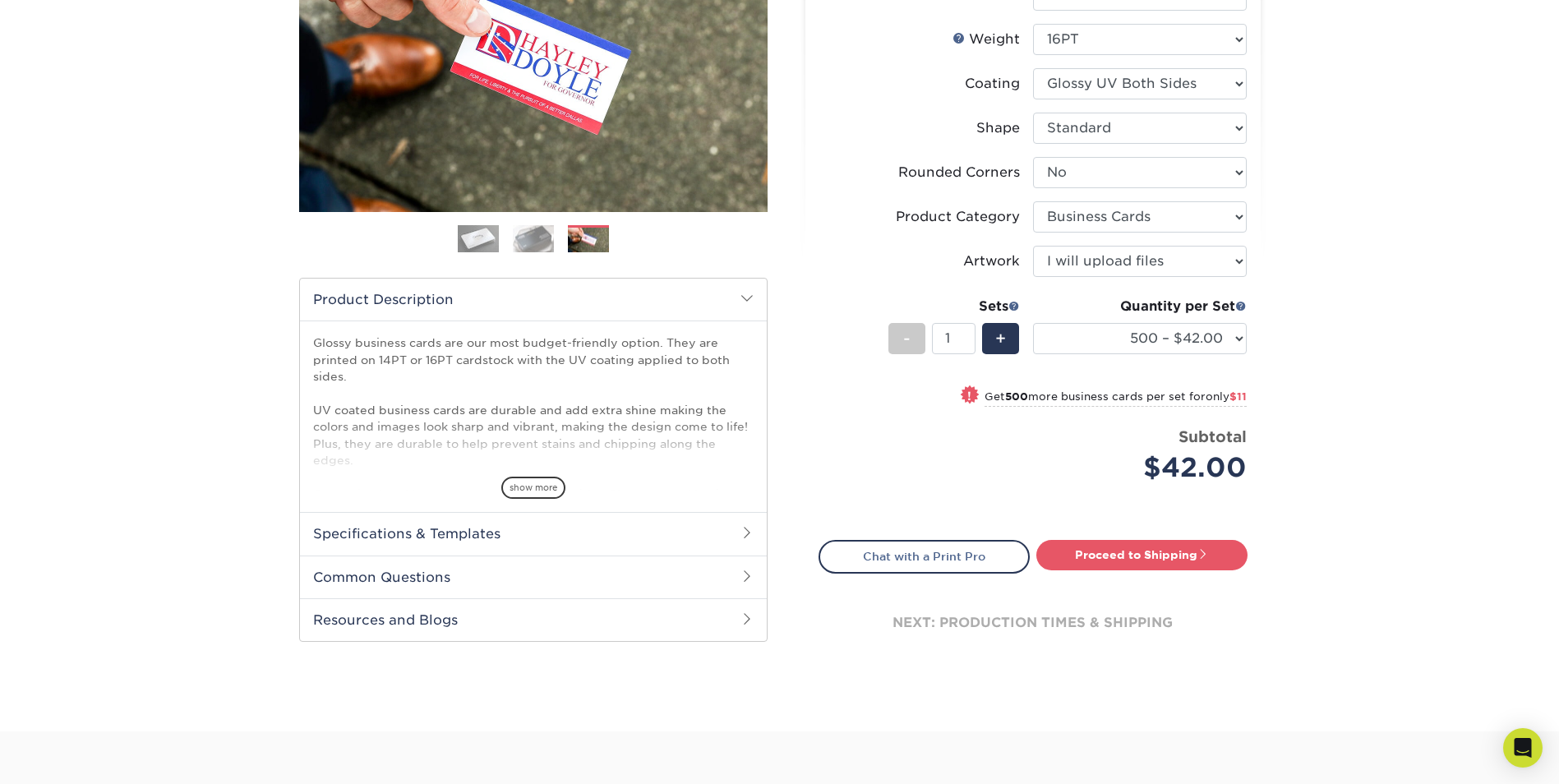
scroll to position [246, 0]
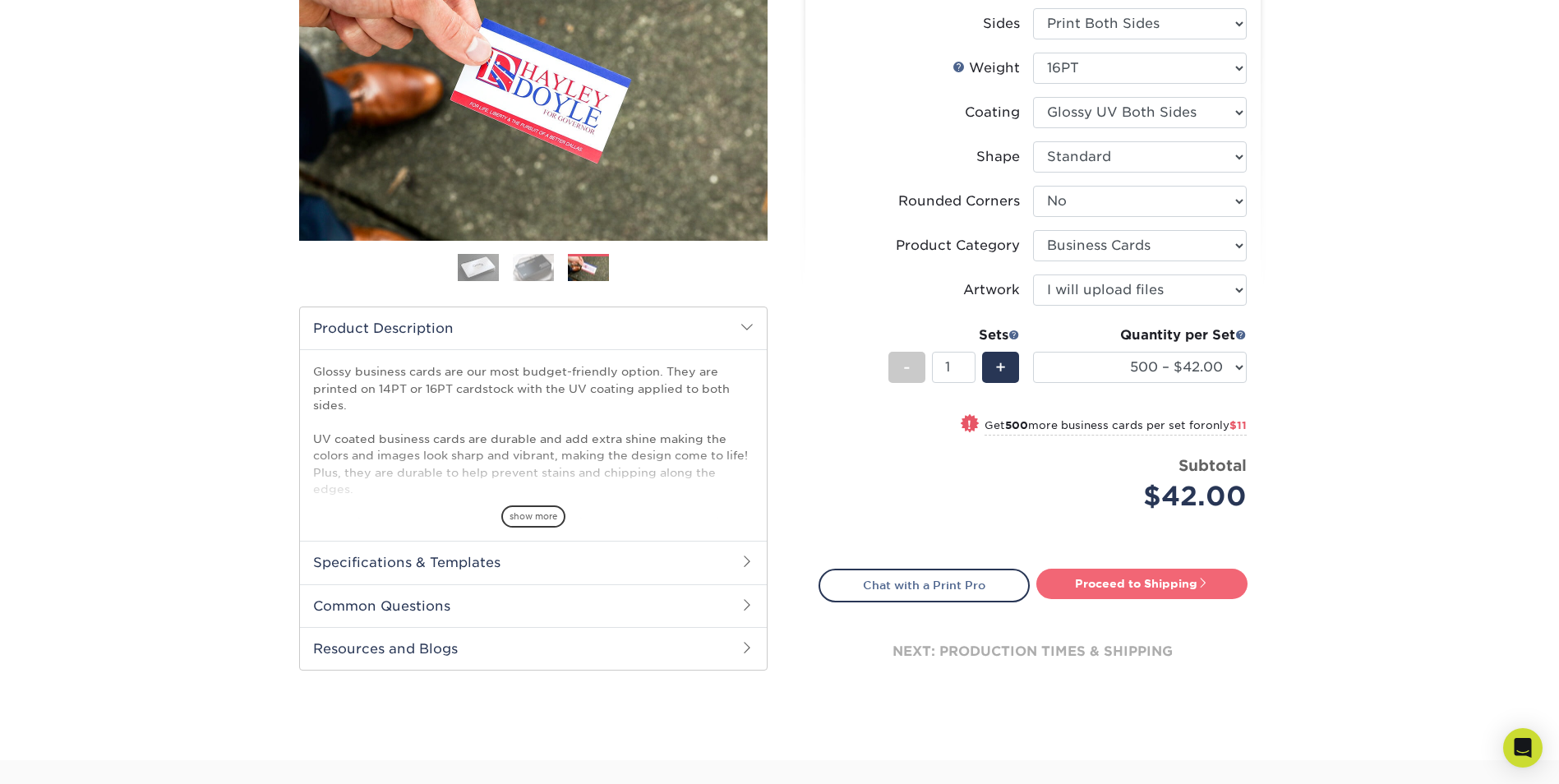
click at [1132, 576] on link "Proceed to Shipping" at bounding box center [1141, 583] width 211 height 30
type input "Set 1"
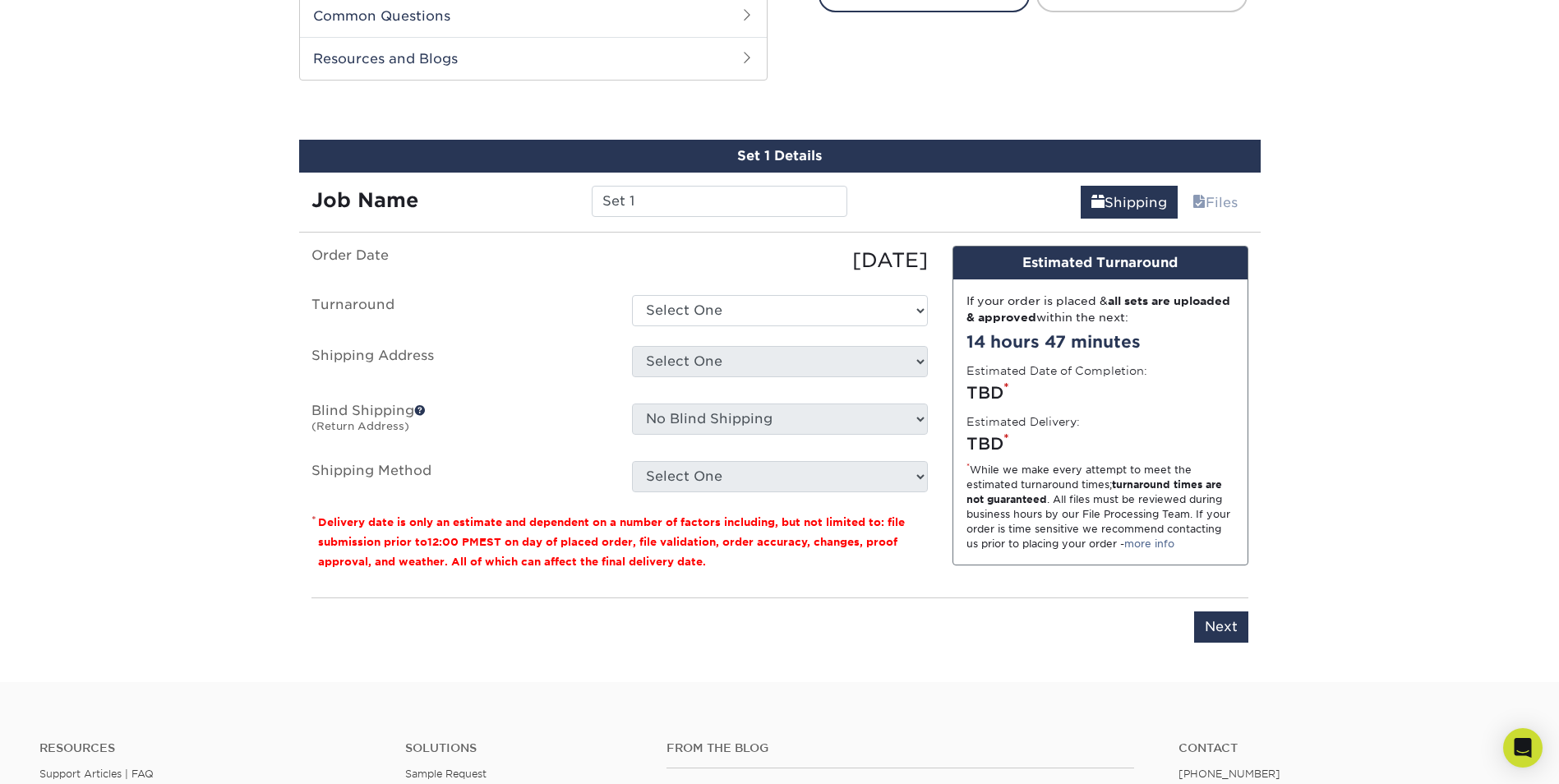
scroll to position [860, 0]
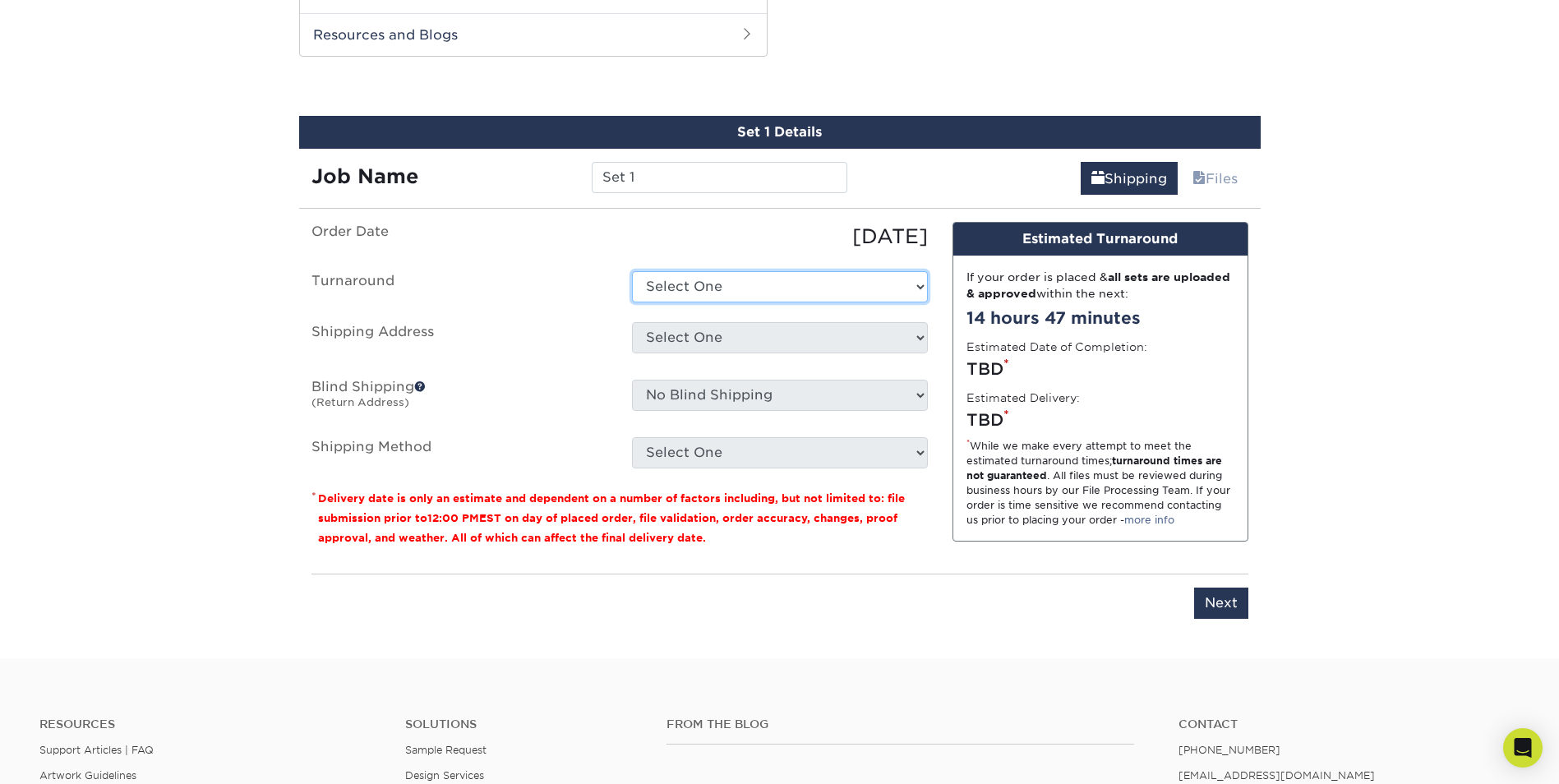
click at [778, 285] on select "Select One 2-4 Business Days 2 Day Next Business Day" at bounding box center [780, 287] width 296 height 32
click at [632, 271] on select "Select One 2-4 Business Days 2 Day Next Business Day" at bounding box center [780, 287] width 296 height 32
click at [759, 285] on select "Select One 2-4 Business Days 2 Day Next Business Day" at bounding box center [780, 287] width 296 height 32
select select "e77b2ee9-3a16-4890-b832-9429c75fce29"
click at [632, 271] on select "Select One 2-4 Business Days 2 Day Next Business Day" at bounding box center [780, 287] width 296 height 32
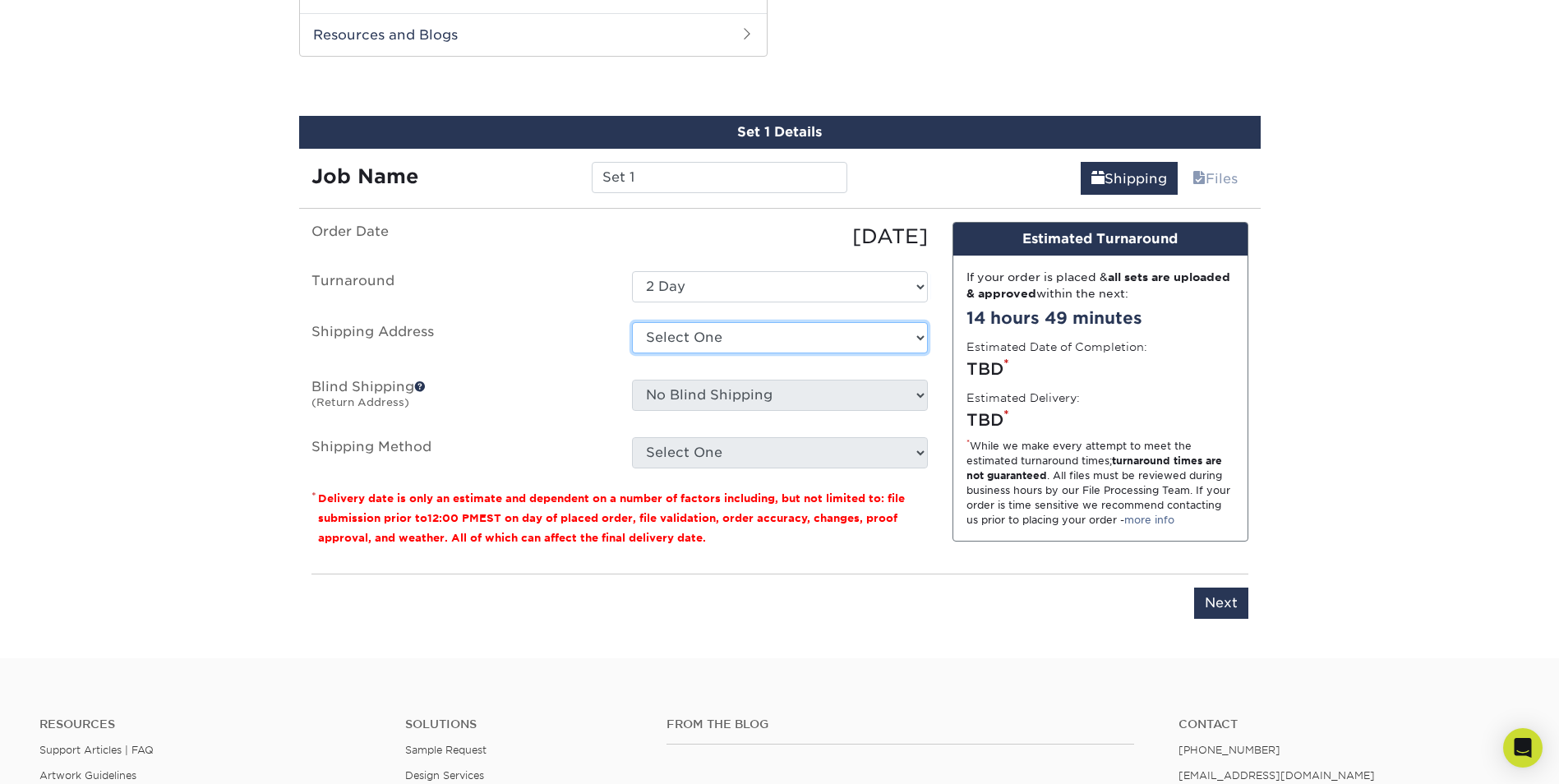
click at [746, 343] on select "Select One + Add New Address - Login" at bounding box center [780, 338] width 296 height 32
click at [632, 353] on select "Select One + Add New Address - Login" at bounding box center [780, 338] width 296 height 32
select select "-1"
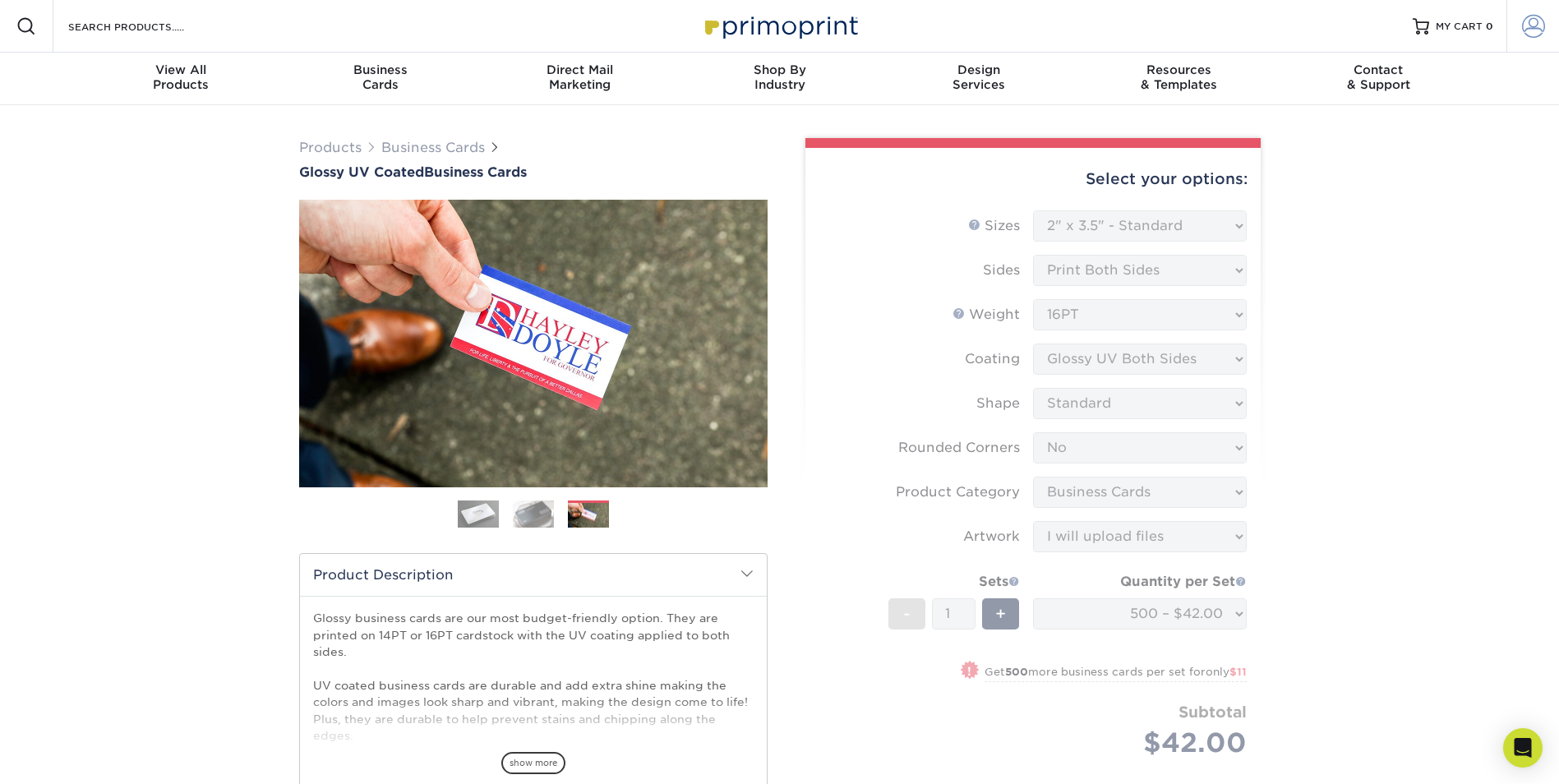
click at [1534, 27] on span at bounding box center [1533, 26] width 23 height 23
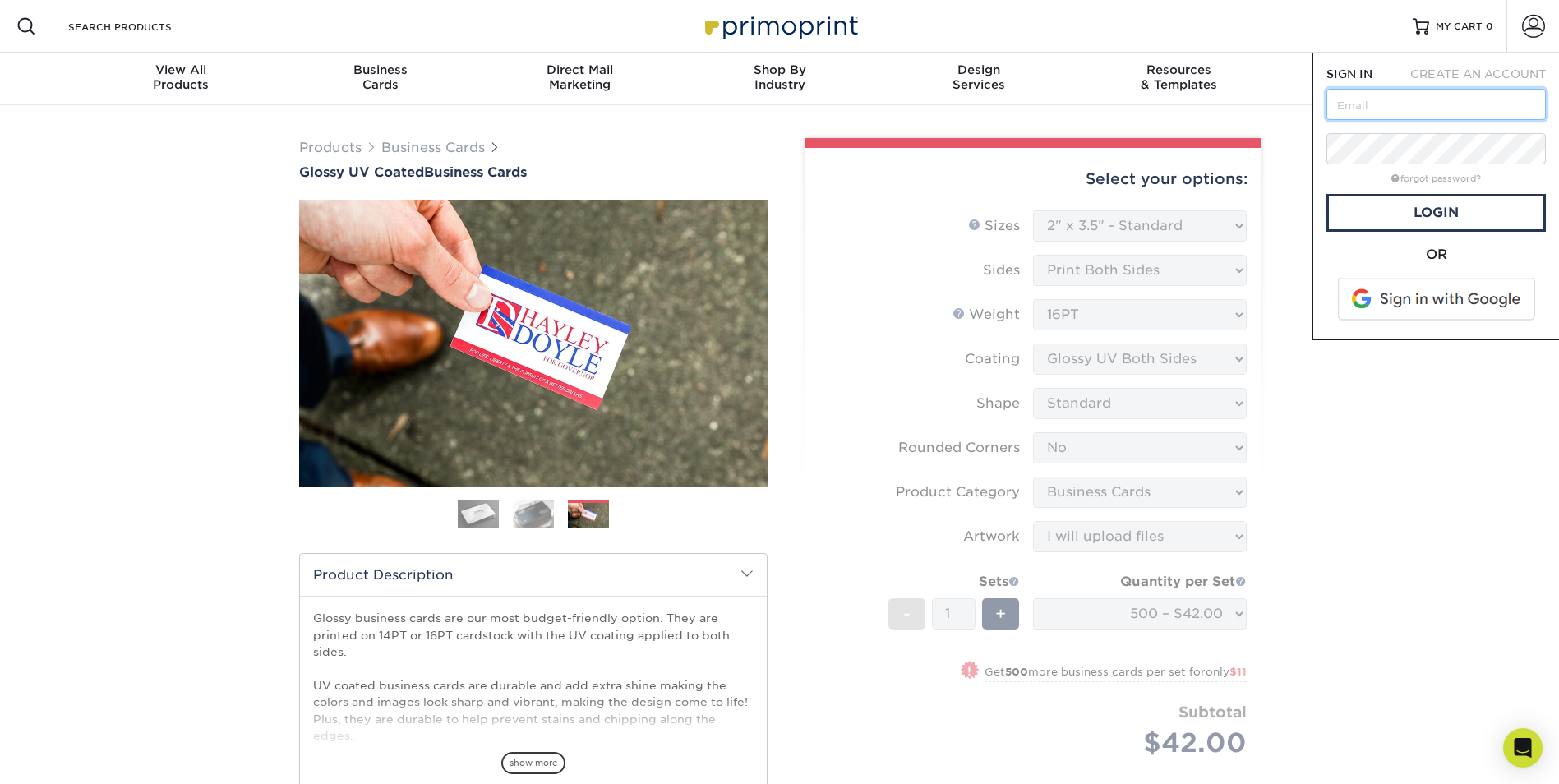
click at [1422, 103] on input "text" at bounding box center [1436, 105] width 220 height 32
type input "vanbraklec@msn.com"
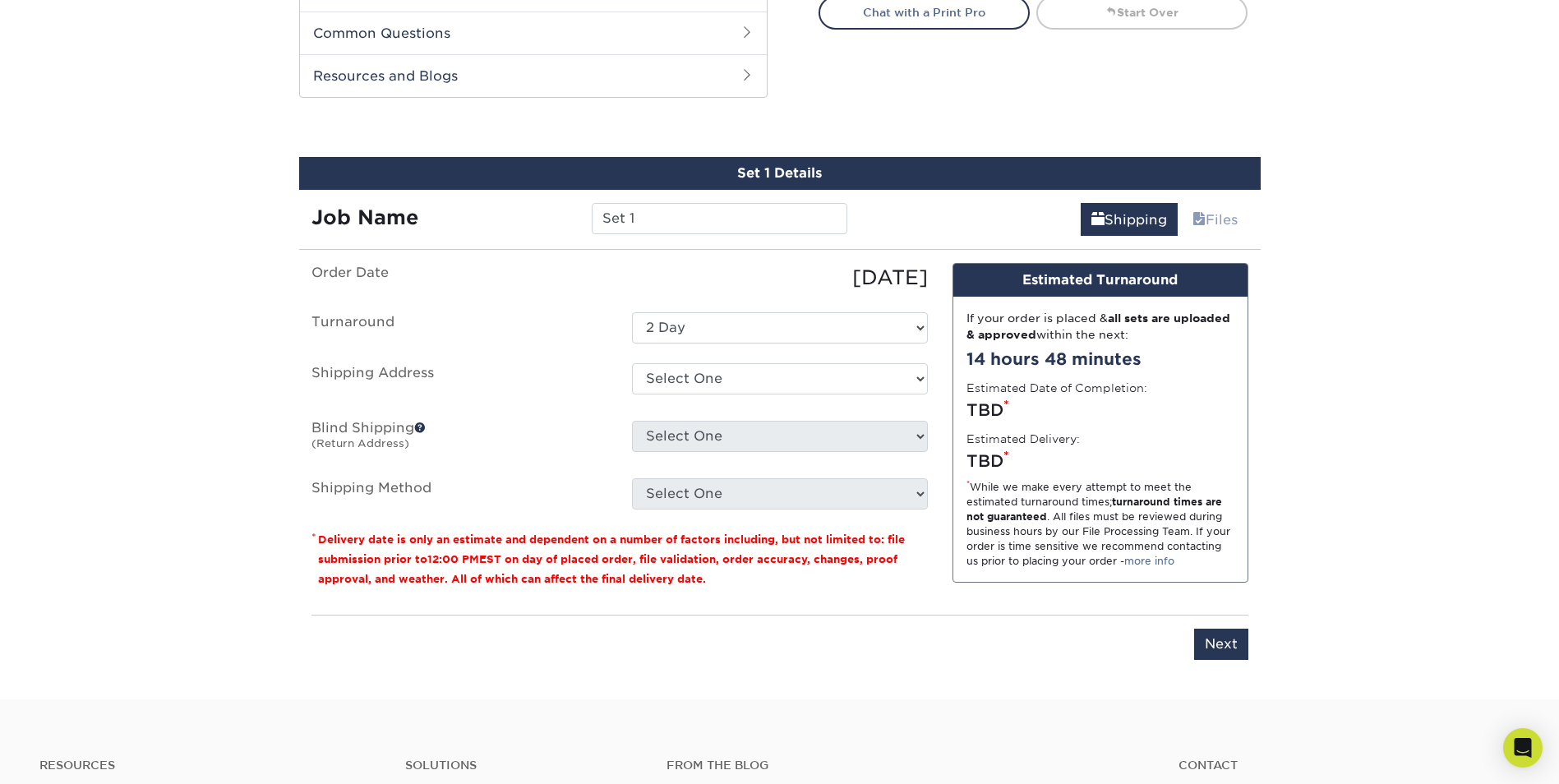
scroll to position [904, 0]
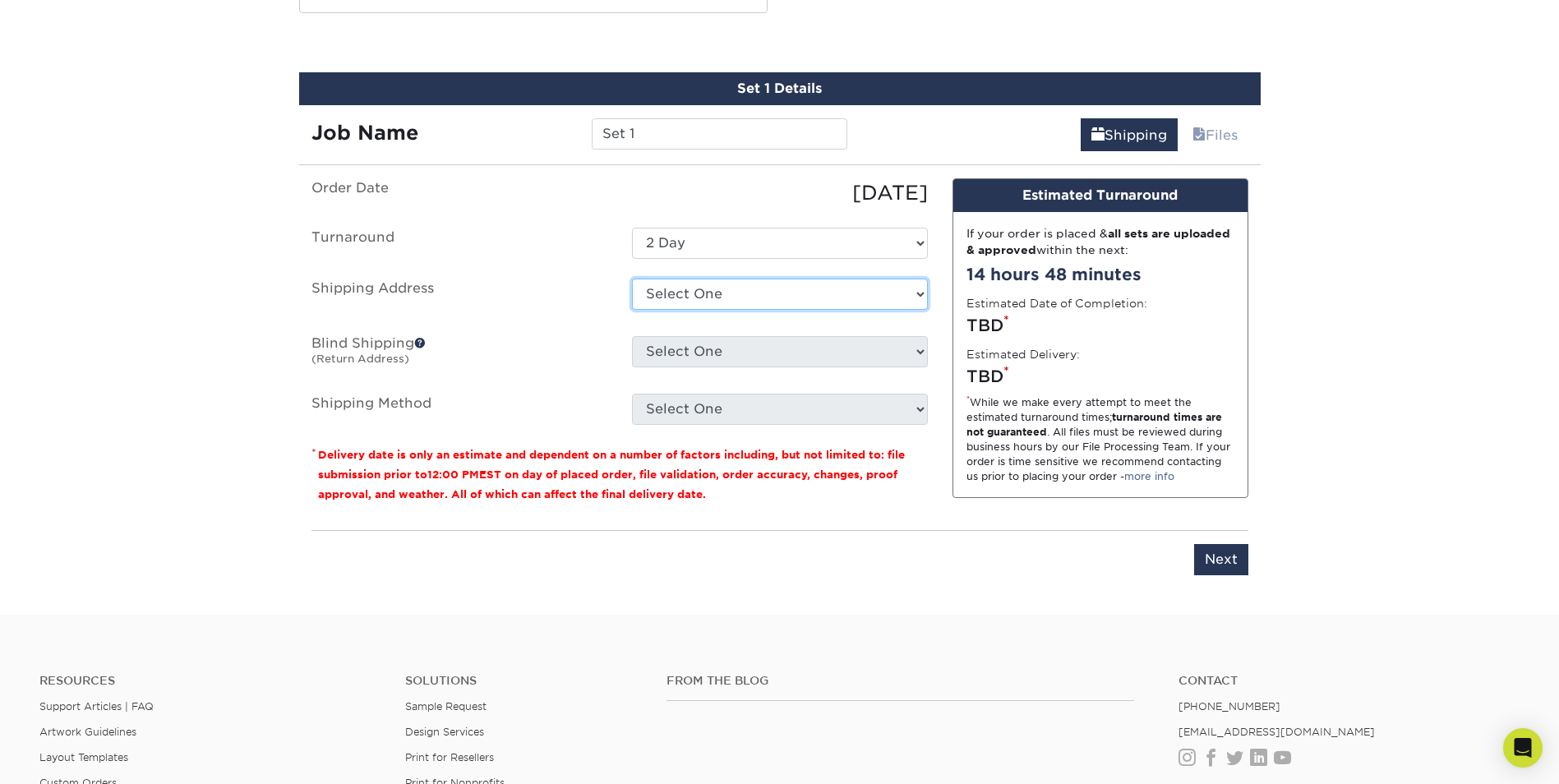
click at [806, 298] on select "Select One 7709 DEN MEADE AVE, FORT WASHINGTON, MD + Add New Address" at bounding box center [780, 294] width 296 height 32
select select "270673"
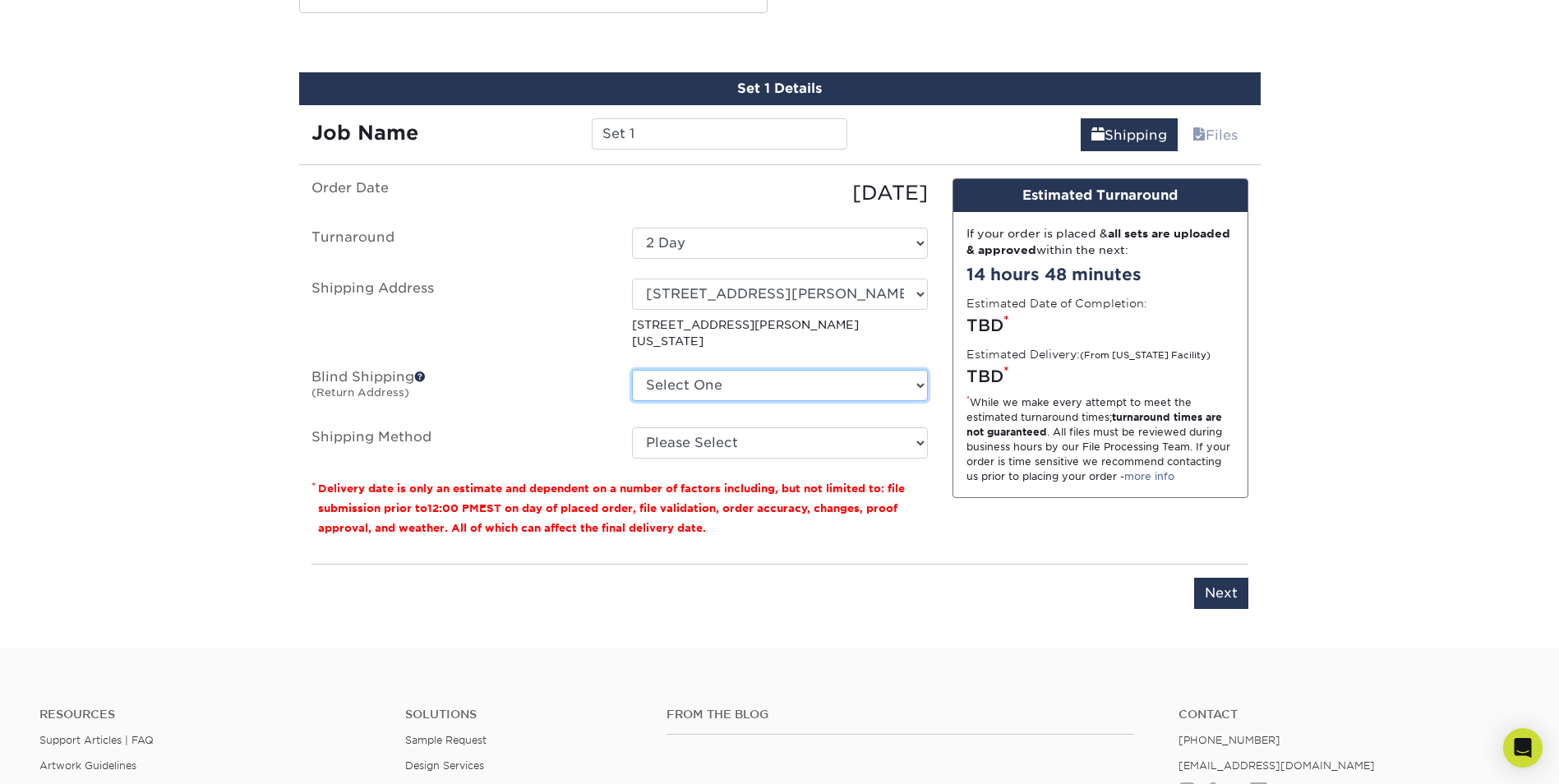
click at [793, 369] on select "Select One 7709 DEN MEADE AVE, FORT WASHINGTON, MD + Add New Address" at bounding box center [780, 385] width 296 height 32
click at [632, 369] on select "Select One 7709 DEN MEADE AVE, FORT WASHINGTON, MD + Add New Address" at bounding box center [780, 385] width 296 height 32
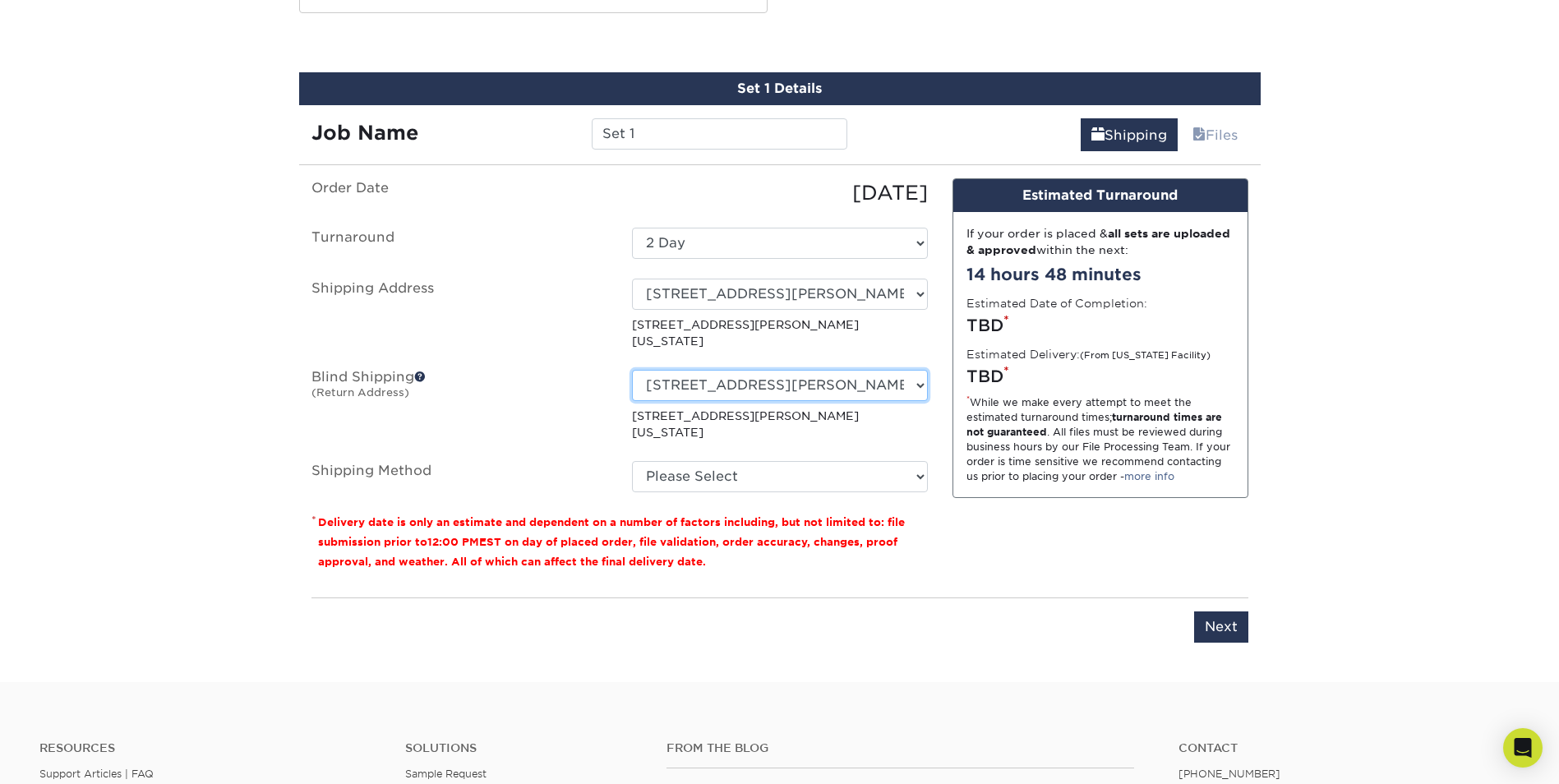
click at [795, 369] on select "Select One 7709 DEN MEADE AVE, FORT WASHINGTON, MD + Add New Address" at bounding box center [780, 385] width 296 height 32
click at [632, 369] on select "Select One 7709 DEN MEADE AVE, FORT WASHINGTON, MD + Add New Address" at bounding box center [780, 385] width 296 height 32
click at [421, 370] on span at bounding box center [420, 376] width 12 height 12
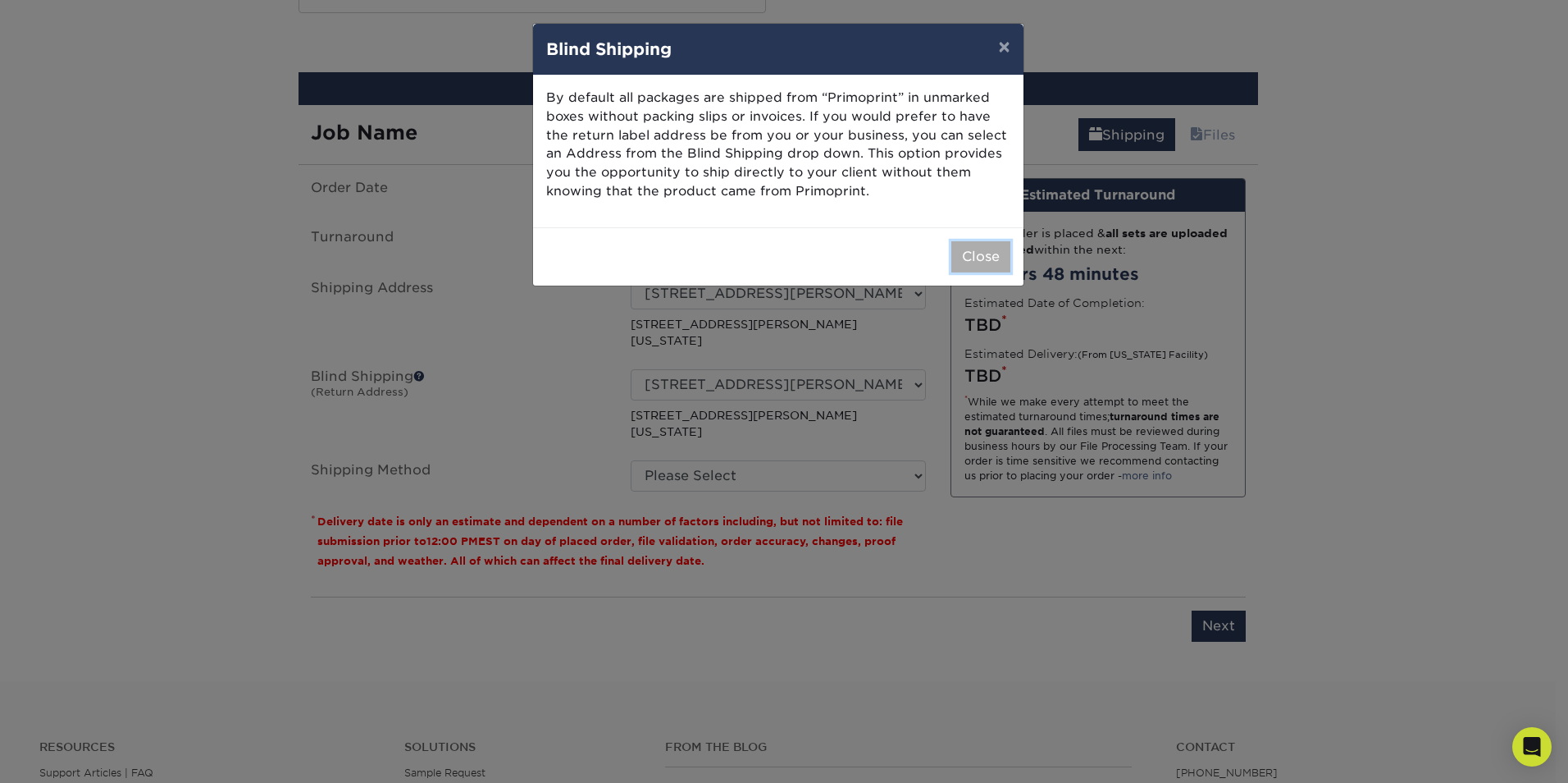
click at [981, 257] on button "Close" at bounding box center [981, 257] width 59 height 32
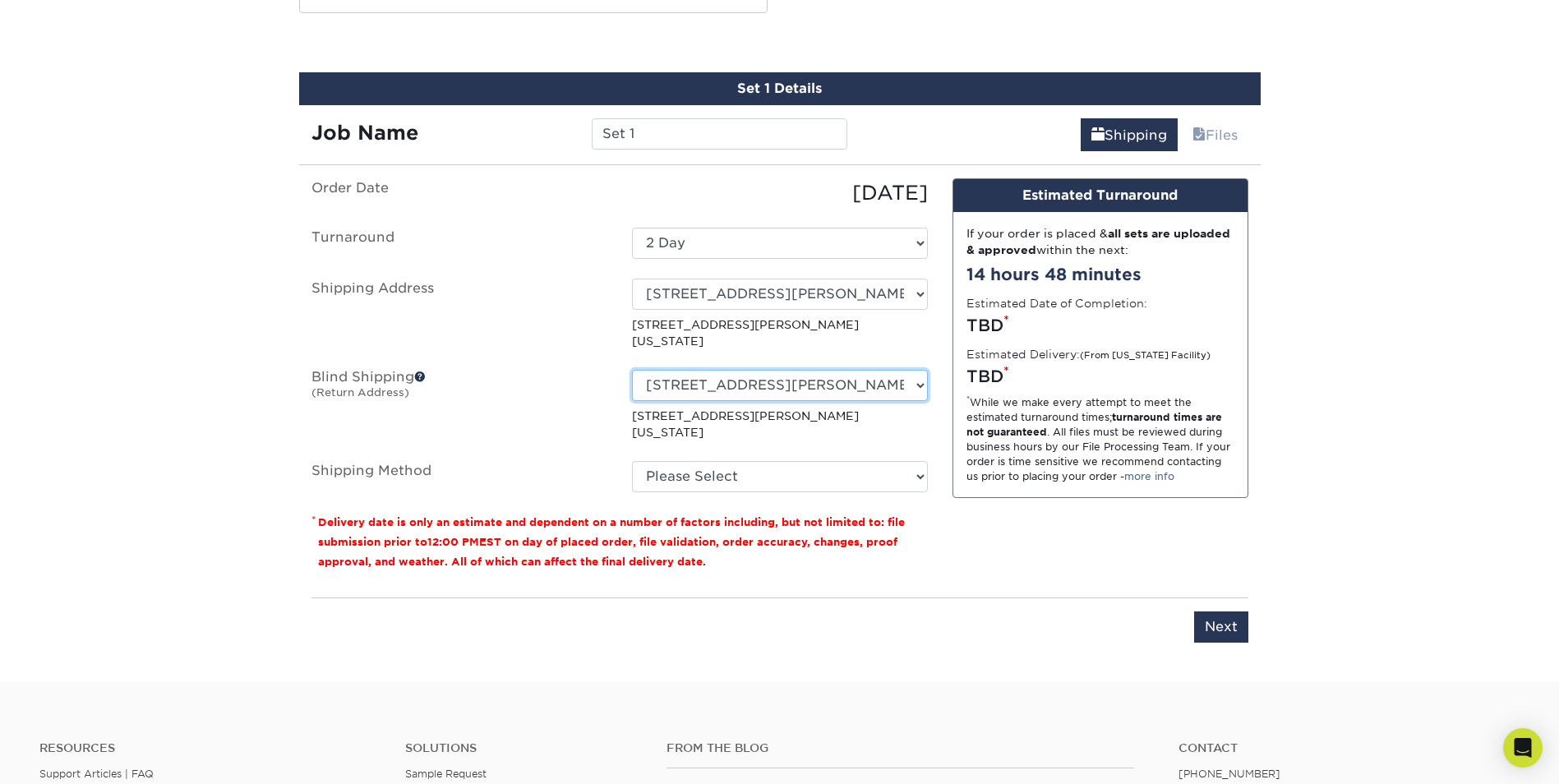
click at [858, 369] on select "Select One 7709 DEN MEADE AVE, FORT WASHINGTON, MD + Add New Address" at bounding box center [780, 385] width 296 height 32
select select "-1"
click at [632, 369] on select "Select One 7709 DEN MEADE AVE, FORT WASHINGTON, MD + Add New Address" at bounding box center [780, 385] width 296 height 32
click at [556, 404] on label "Blind Shipping (Return Address)" at bounding box center [460, 405] width 321 height 71
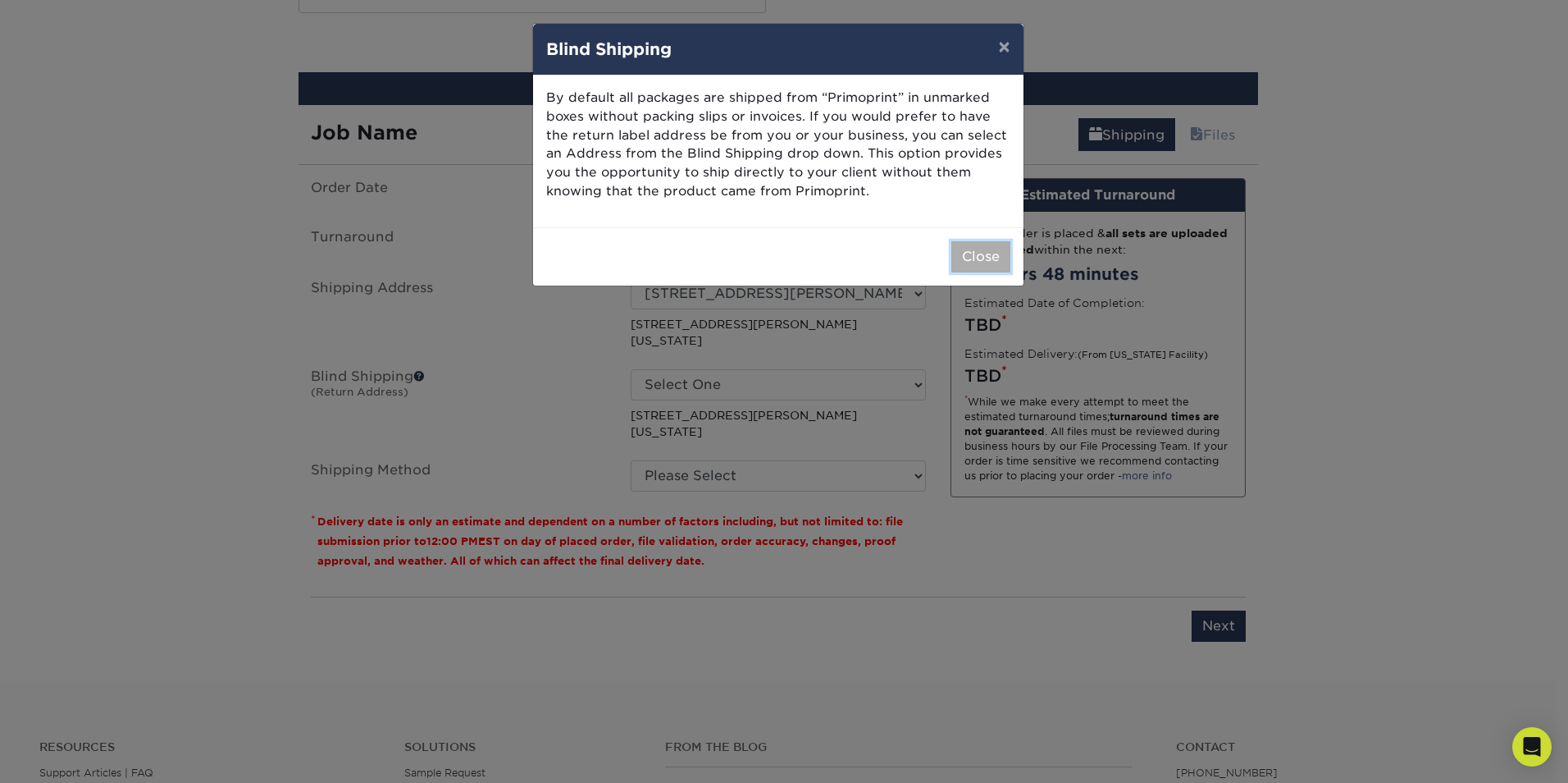
click at [980, 259] on button "Close" at bounding box center [981, 257] width 59 height 32
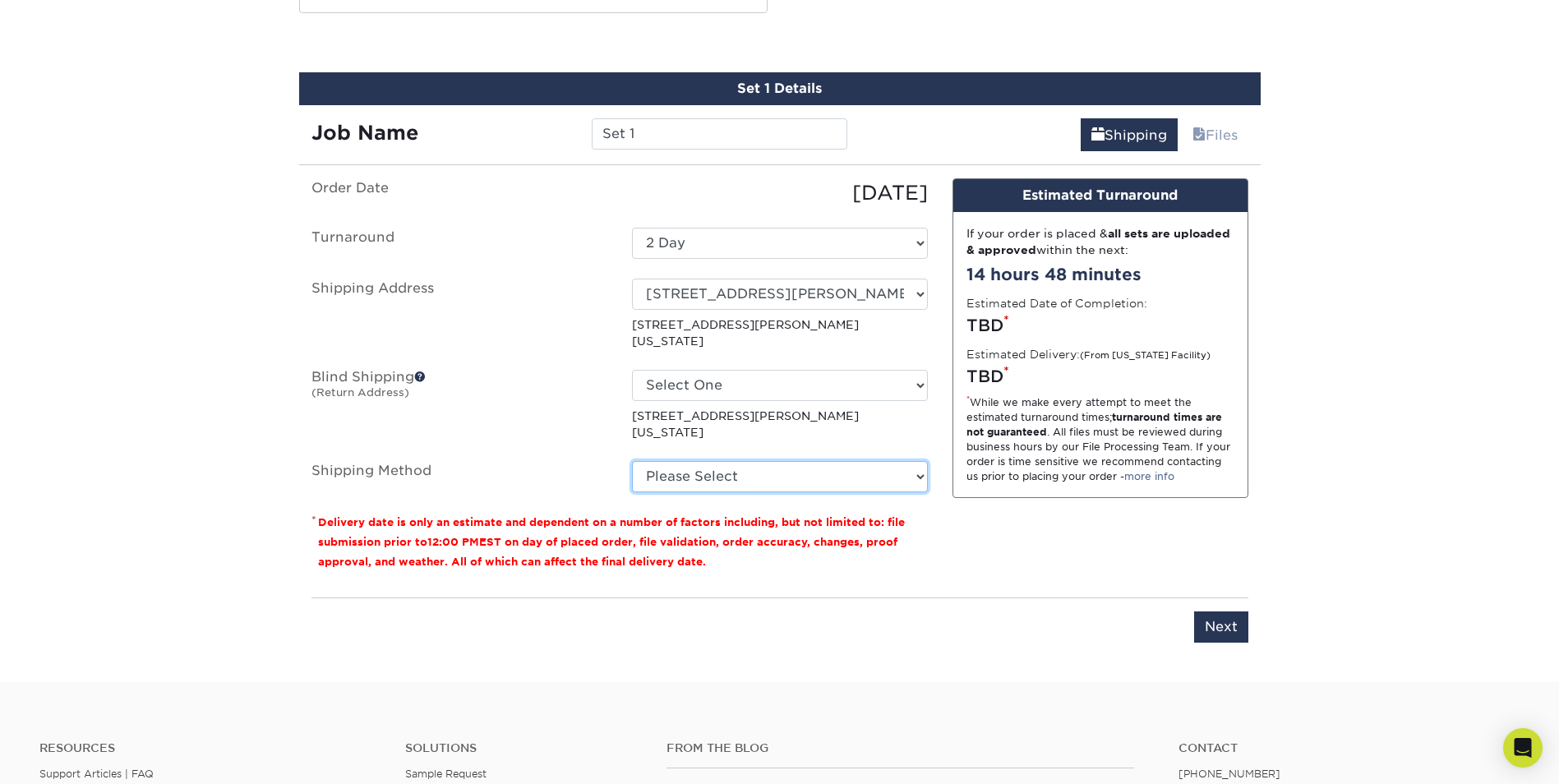
click at [747, 461] on select "Please Select Ground Shipping (+$8.96) 3 Day Shipping Service (+$24.94) 2 Day A…" at bounding box center [780, 477] width 296 height 32
select select "03"
click at [632, 461] on select "Please Select Ground Shipping (+$8.96) 3 Day Shipping Service (+$24.94) 2 Day A…" at bounding box center [780, 477] width 296 height 32
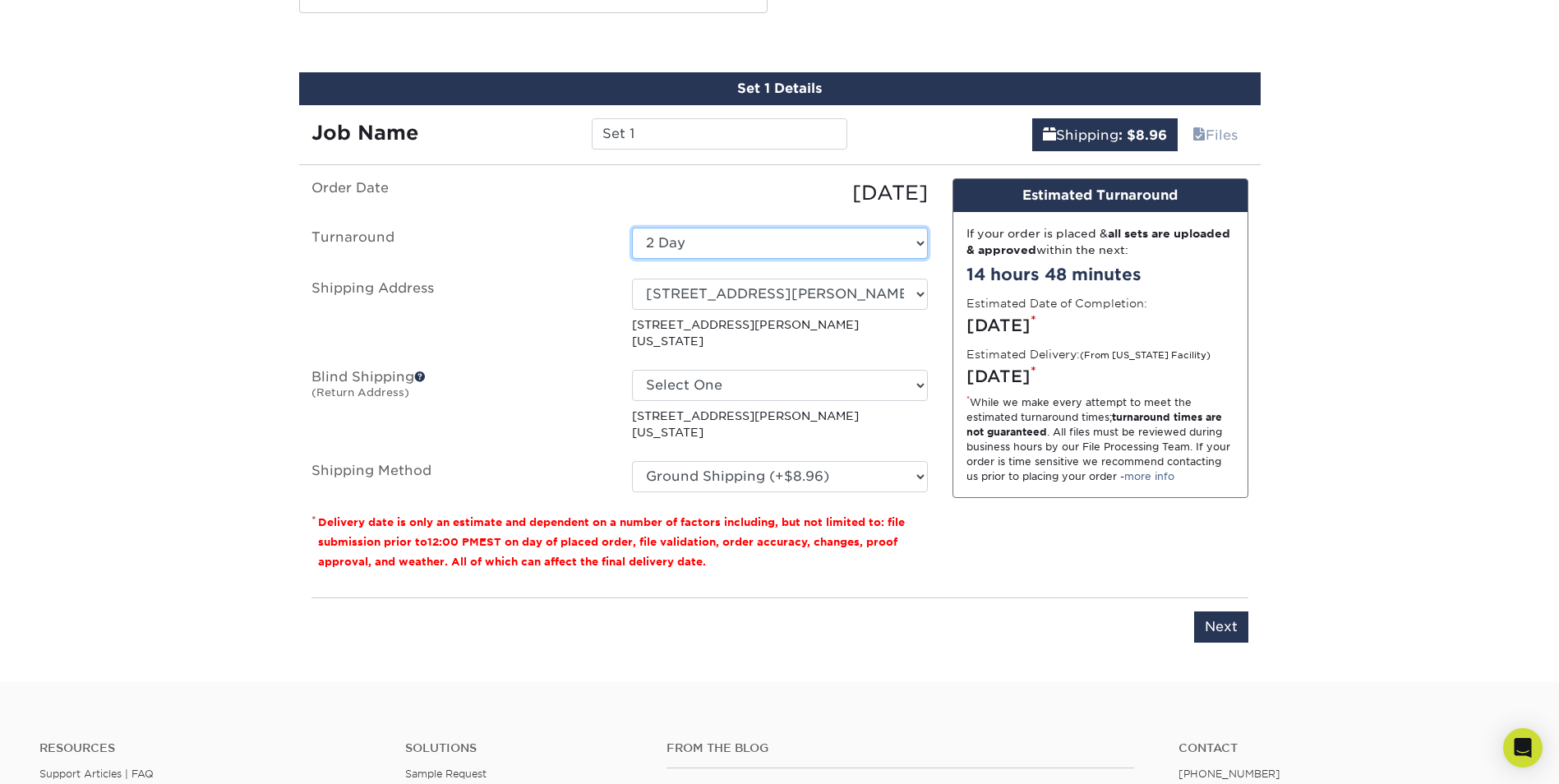
click at [756, 253] on select "Select One 2-4 Business Days 2 Day Next Business Day" at bounding box center [780, 244] width 296 height 32
select select "a162d423-fc7d-4fa3-8a25-7602e5a6d5e2"
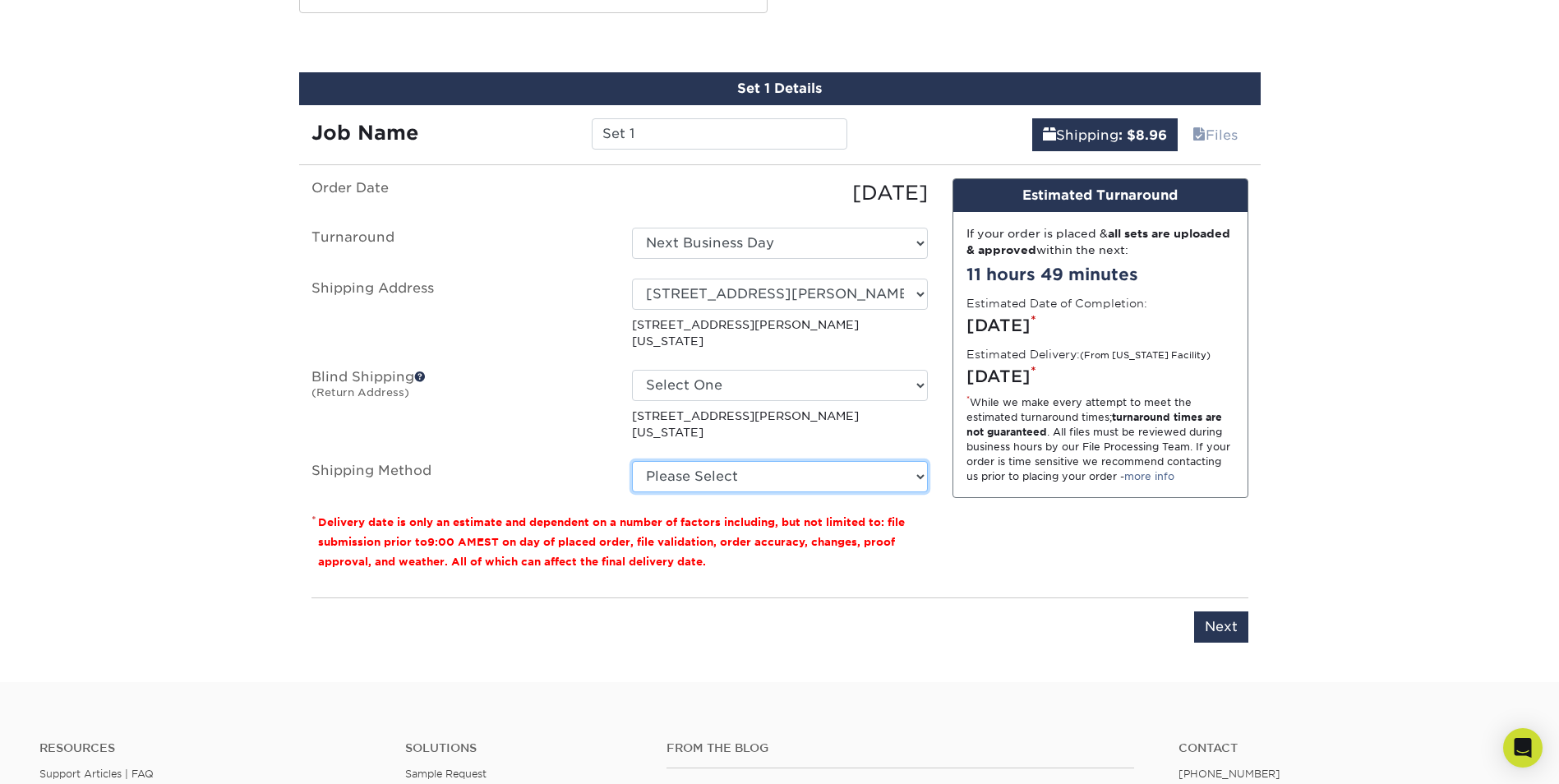
click at [744, 461] on select "Please Select Ground Shipping (+$8.96) 3 Day Shipping Service (+$24.94) 2 Day A…" at bounding box center [780, 477] width 296 height 32
select select "03"
click at [632, 461] on select "Please Select Ground Shipping (+$8.96) 3 Day Shipping Service (+$24.94) 2 Day A…" at bounding box center [780, 477] width 296 height 32
click at [733, 461] on select "Please Select Ground Shipping (+$8.96) 3 Day Shipping Service (+$24.94) 2 Day A…" at bounding box center [780, 477] width 296 height 32
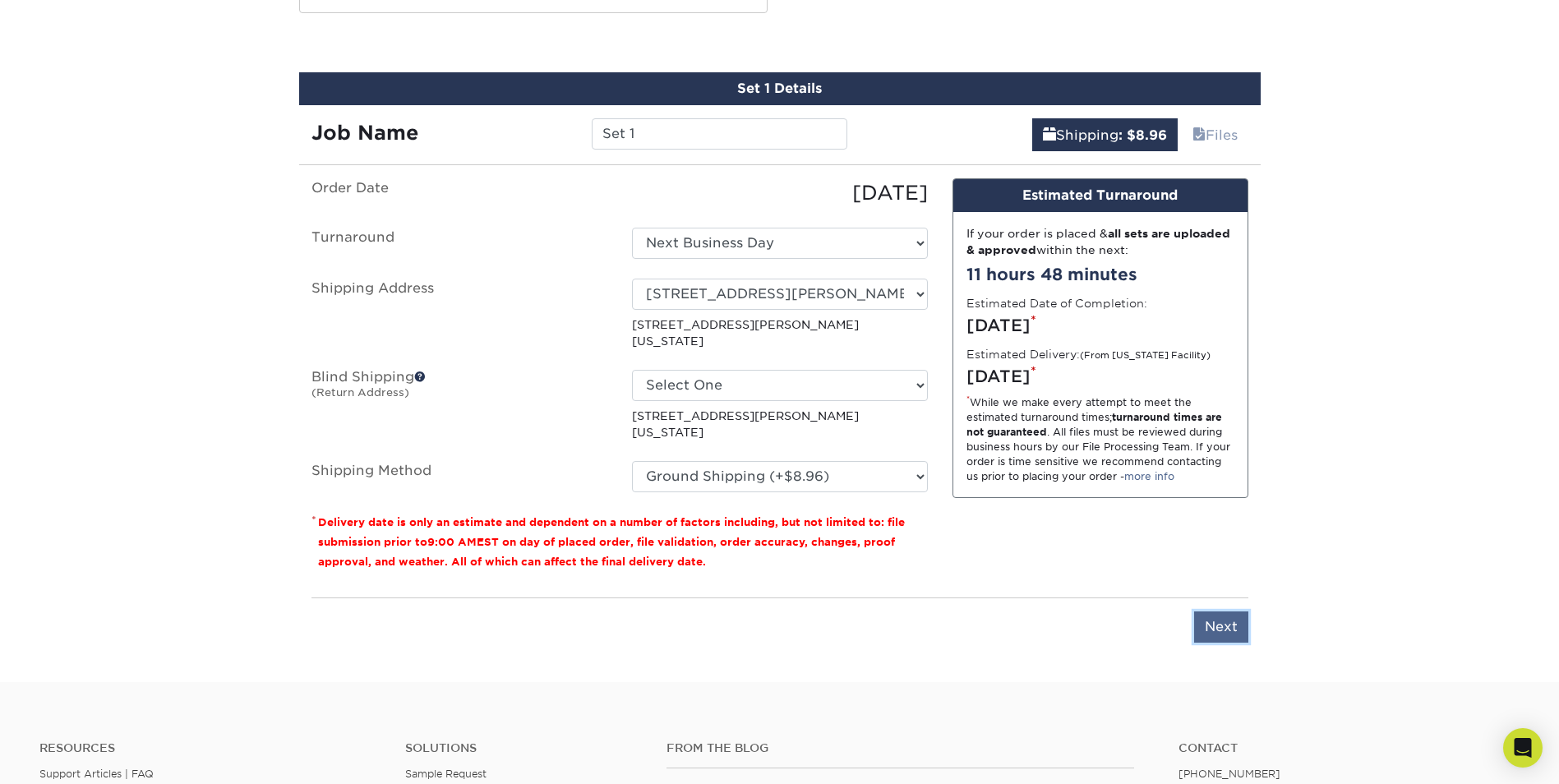
click at [1223, 611] on input "Next" at bounding box center [1221, 627] width 54 height 32
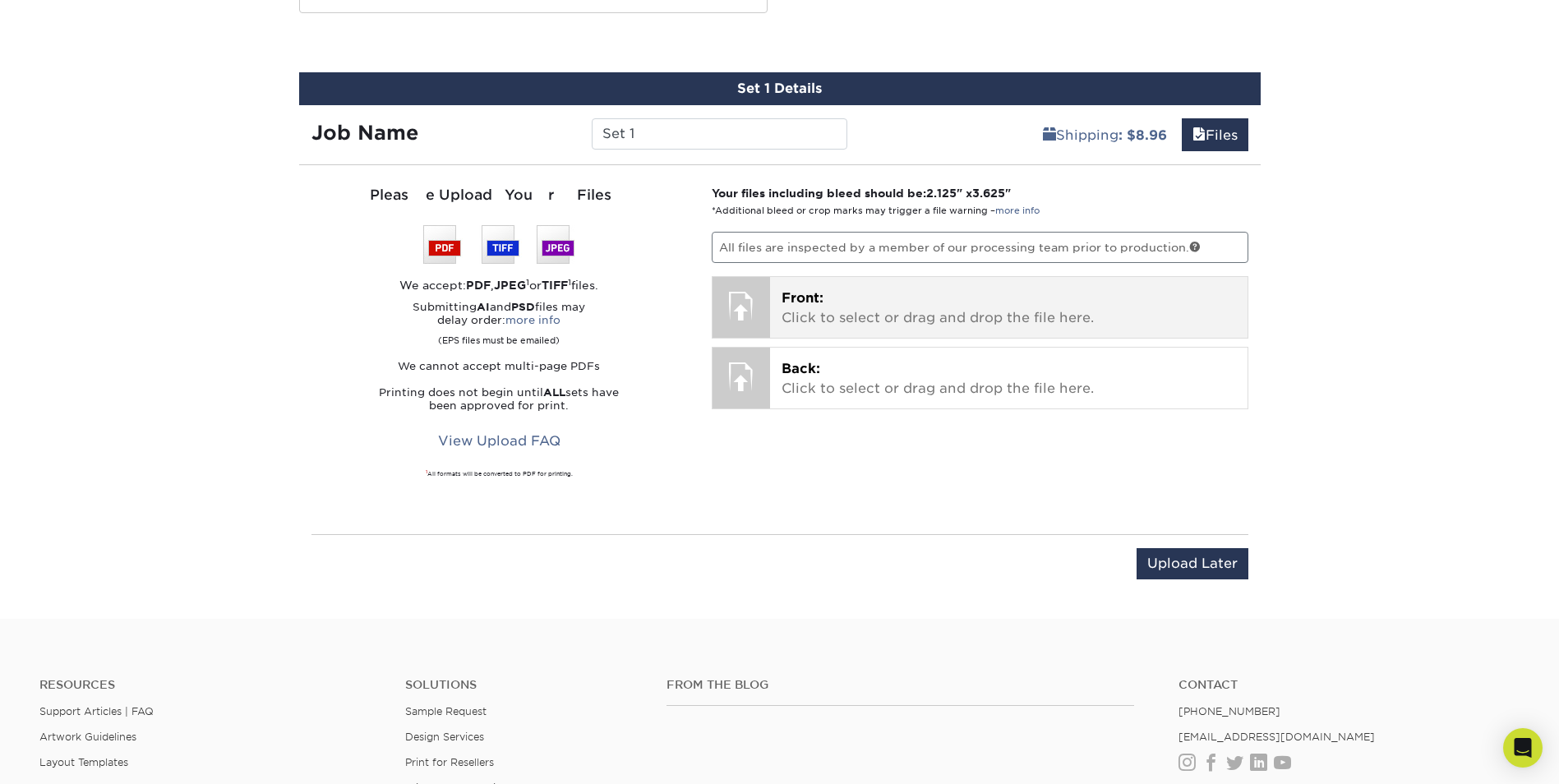
click at [859, 287] on div "Front: Click to select or drag and drop the file here. Choose file" at bounding box center [1009, 307] width 477 height 60
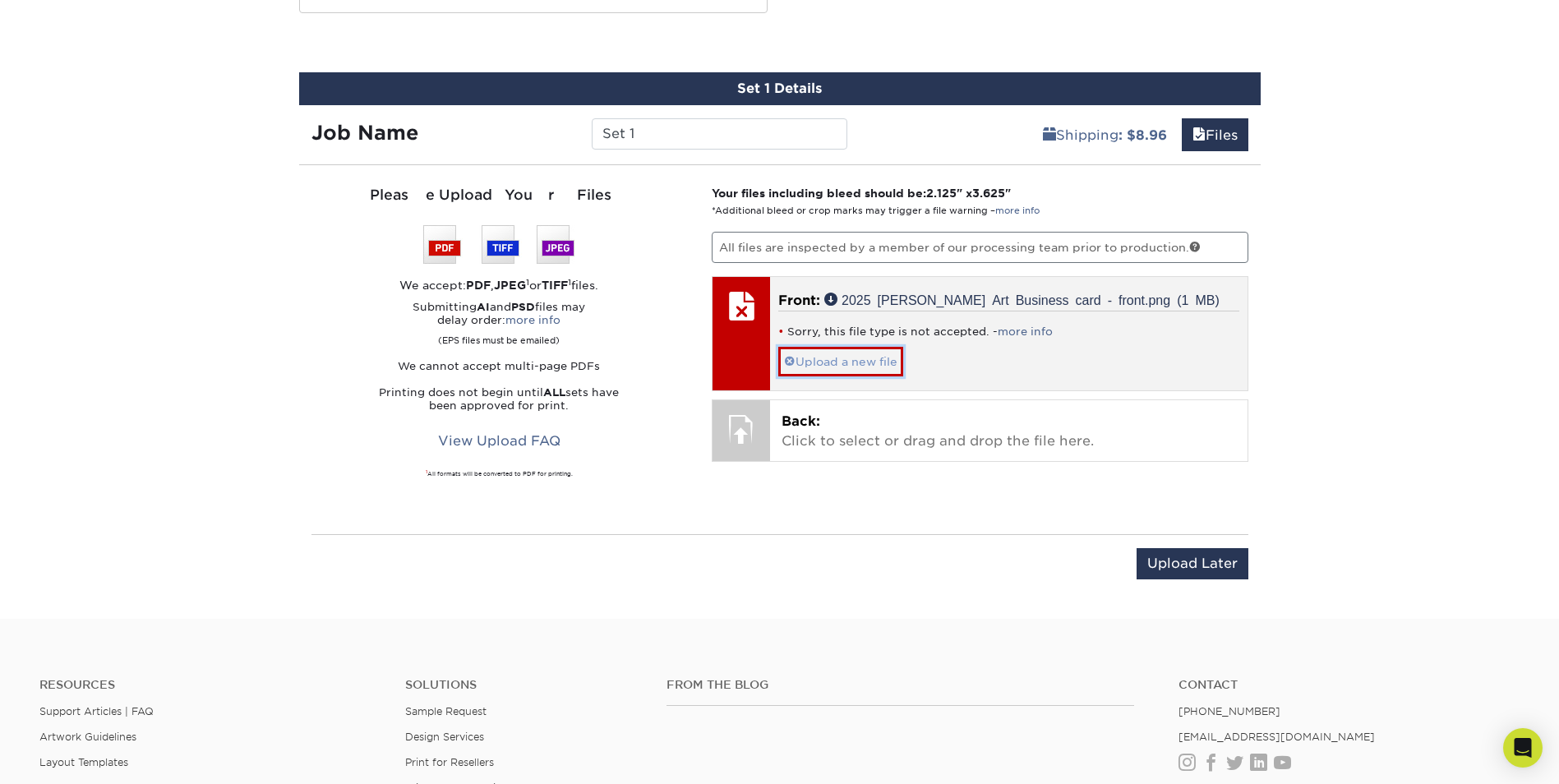
click at [847, 359] on link "Upload a new file" at bounding box center [841, 360] width 125 height 29
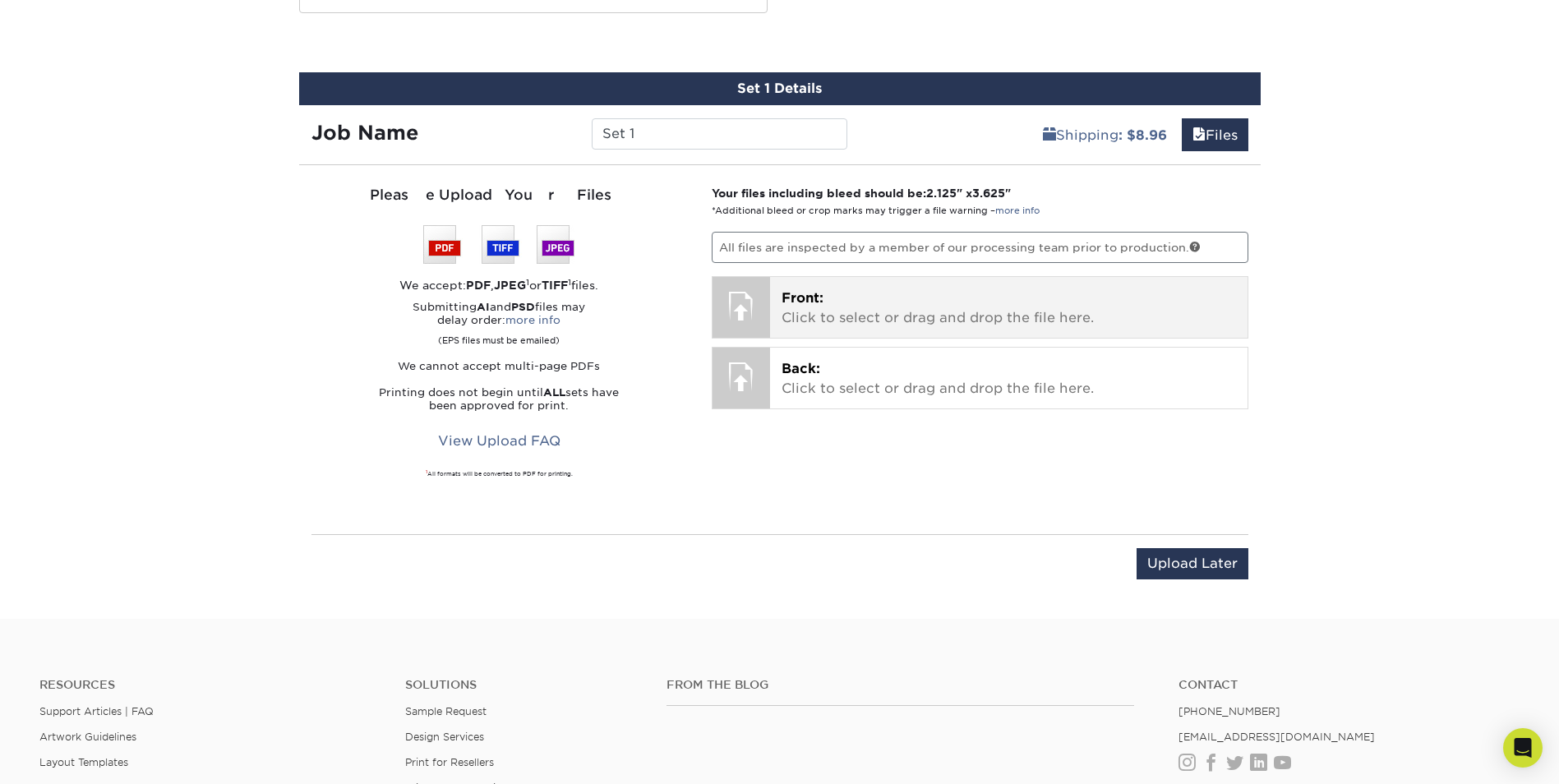
click at [836, 320] on p "Front: Click to select or drag and drop the file here." at bounding box center [1008, 308] width 455 height 40
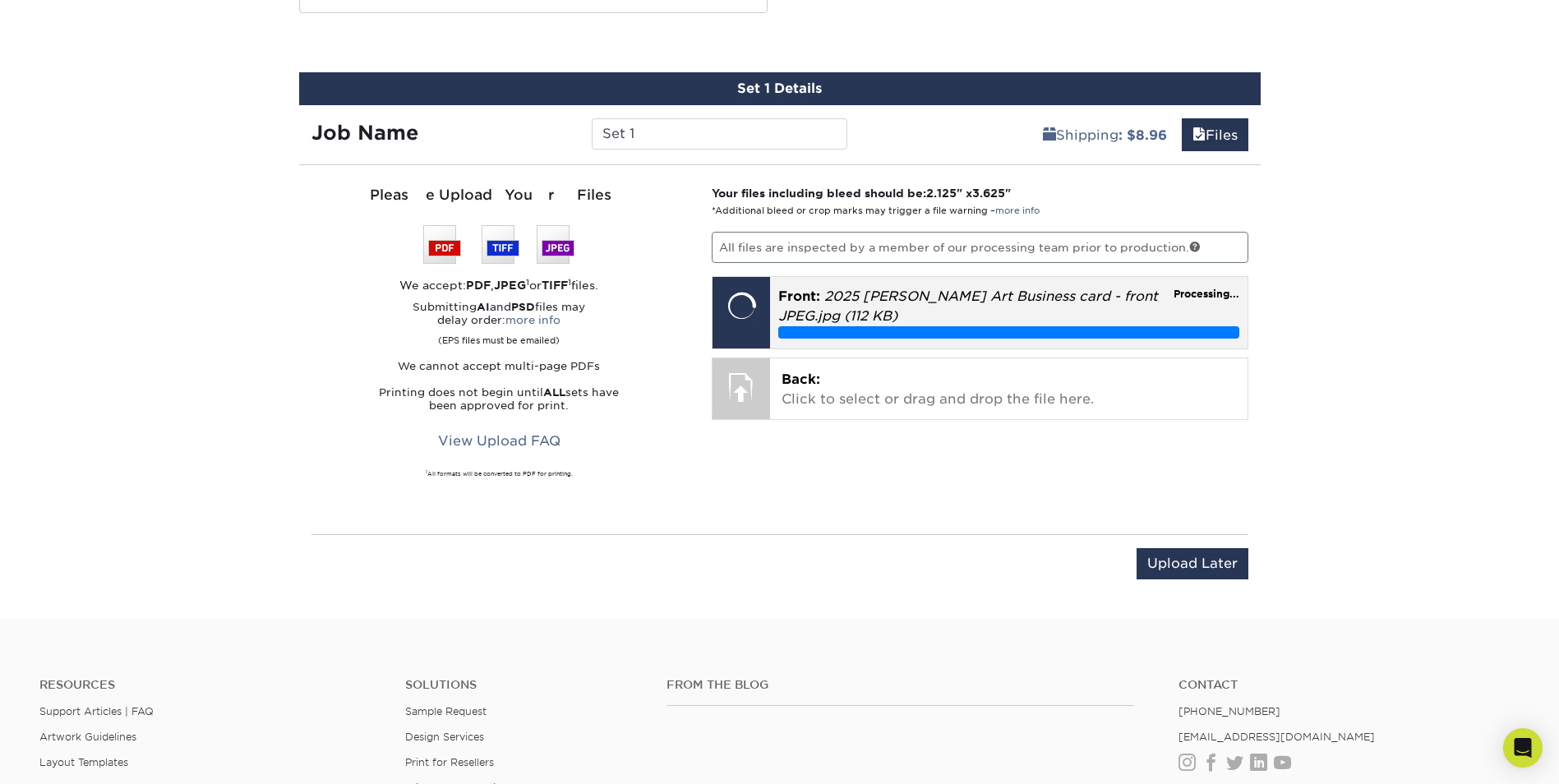
click at [296, 148] on div "Set 1 Details Job Name Set 1 Shipping : $8.96 Files You've choosen mailing serv…" at bounding box center [780, 336] width 987 height 527
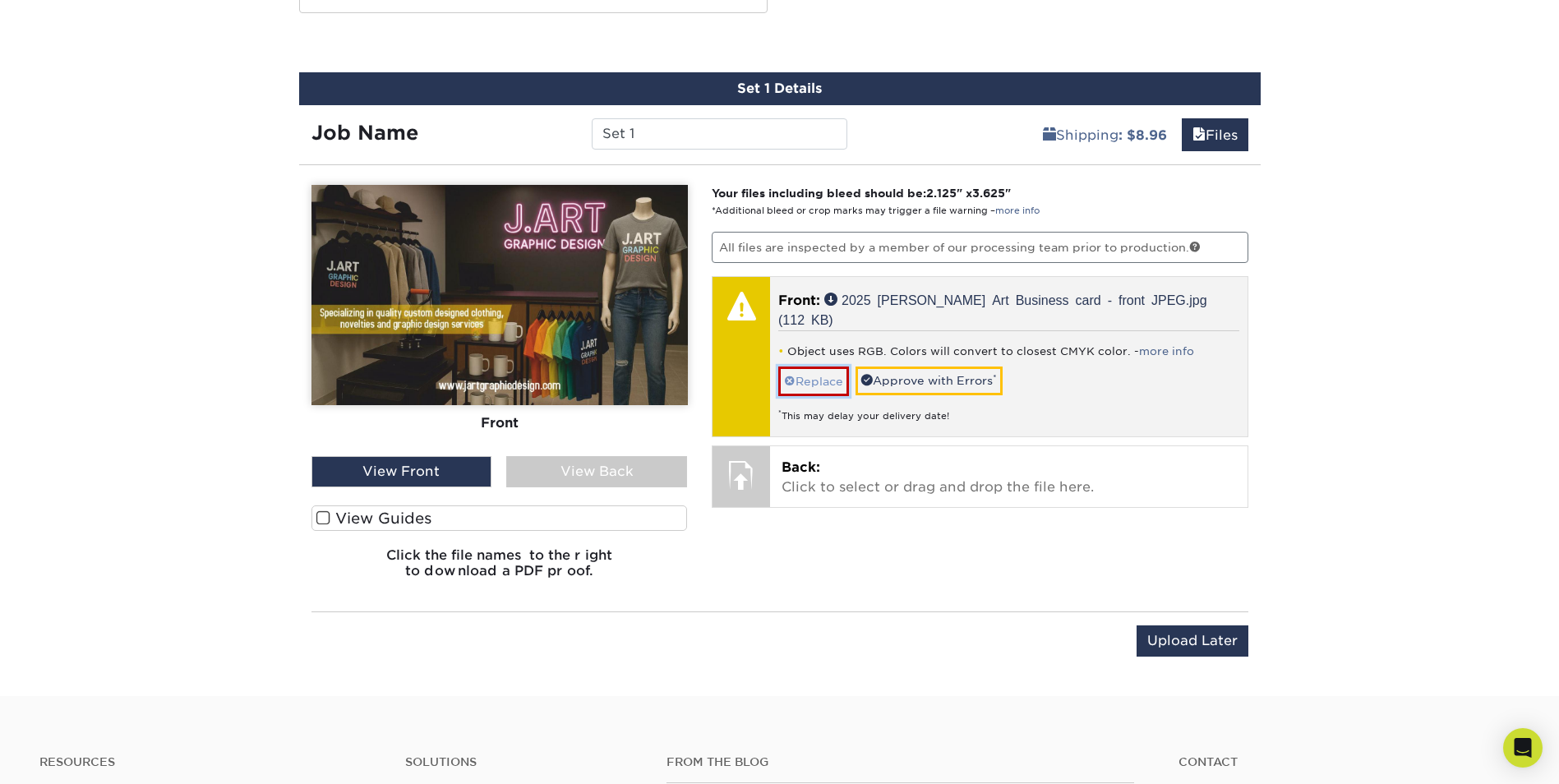
click at [817, 366] on link "Replace" at bounding box center [813, 380] width 70 height 29
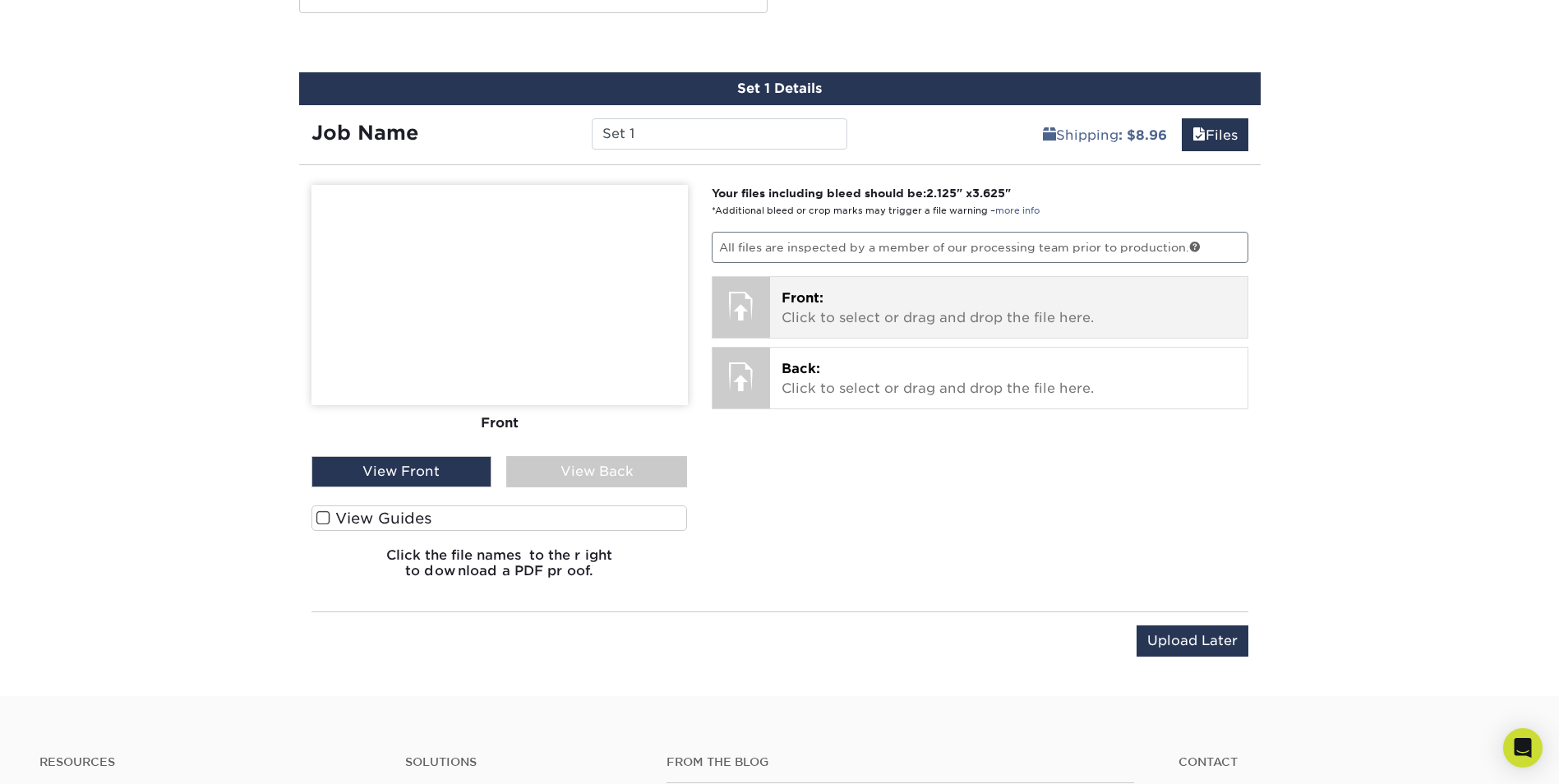
click at [809, 312] on p "Front: Click to select or drag and drop the file here." at bounding box center [1008, 308] width 455 height 40
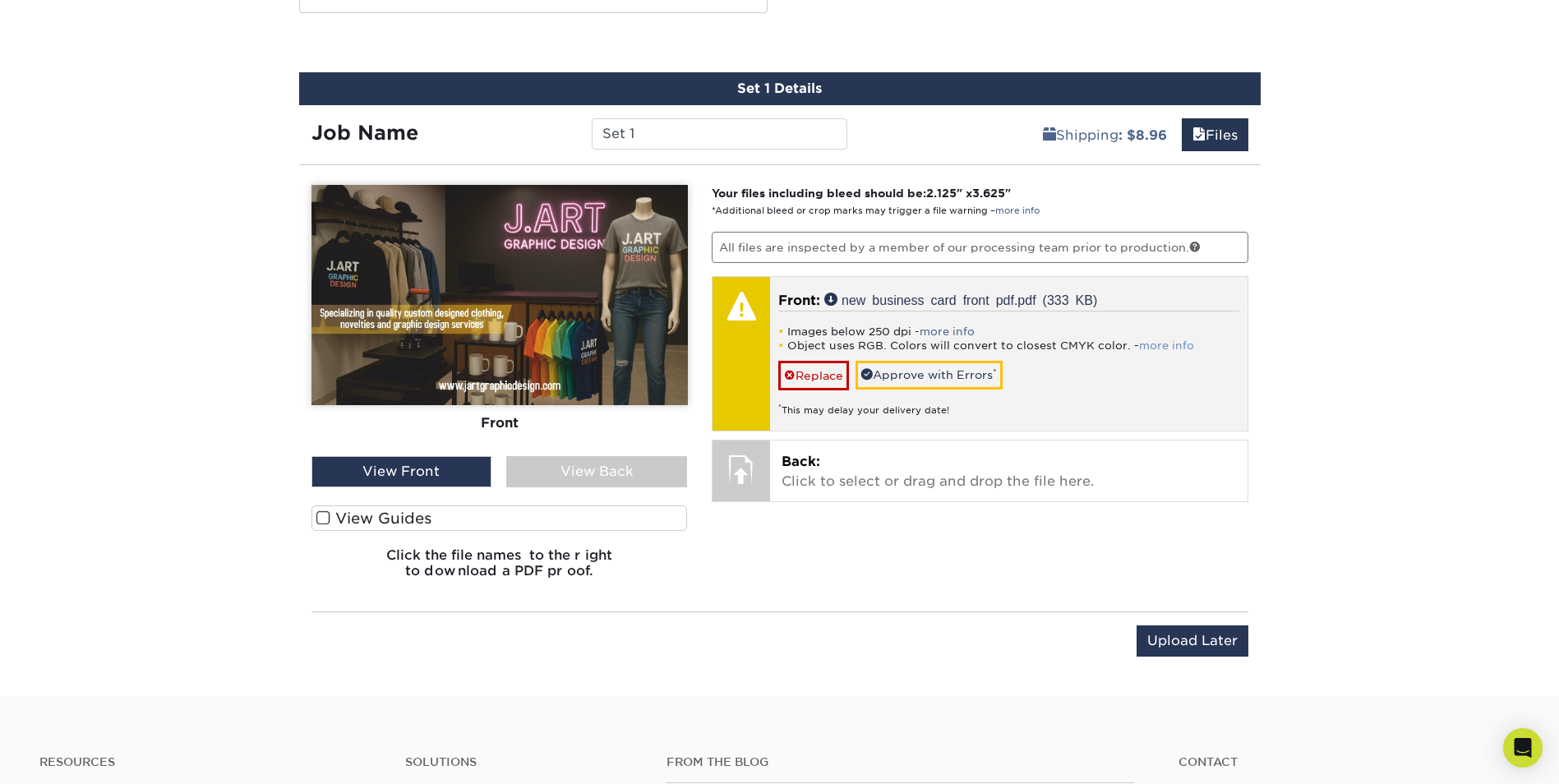
click at [1177, 348] on link "more info" at bounding box center [1167, 345] width 55 height 12
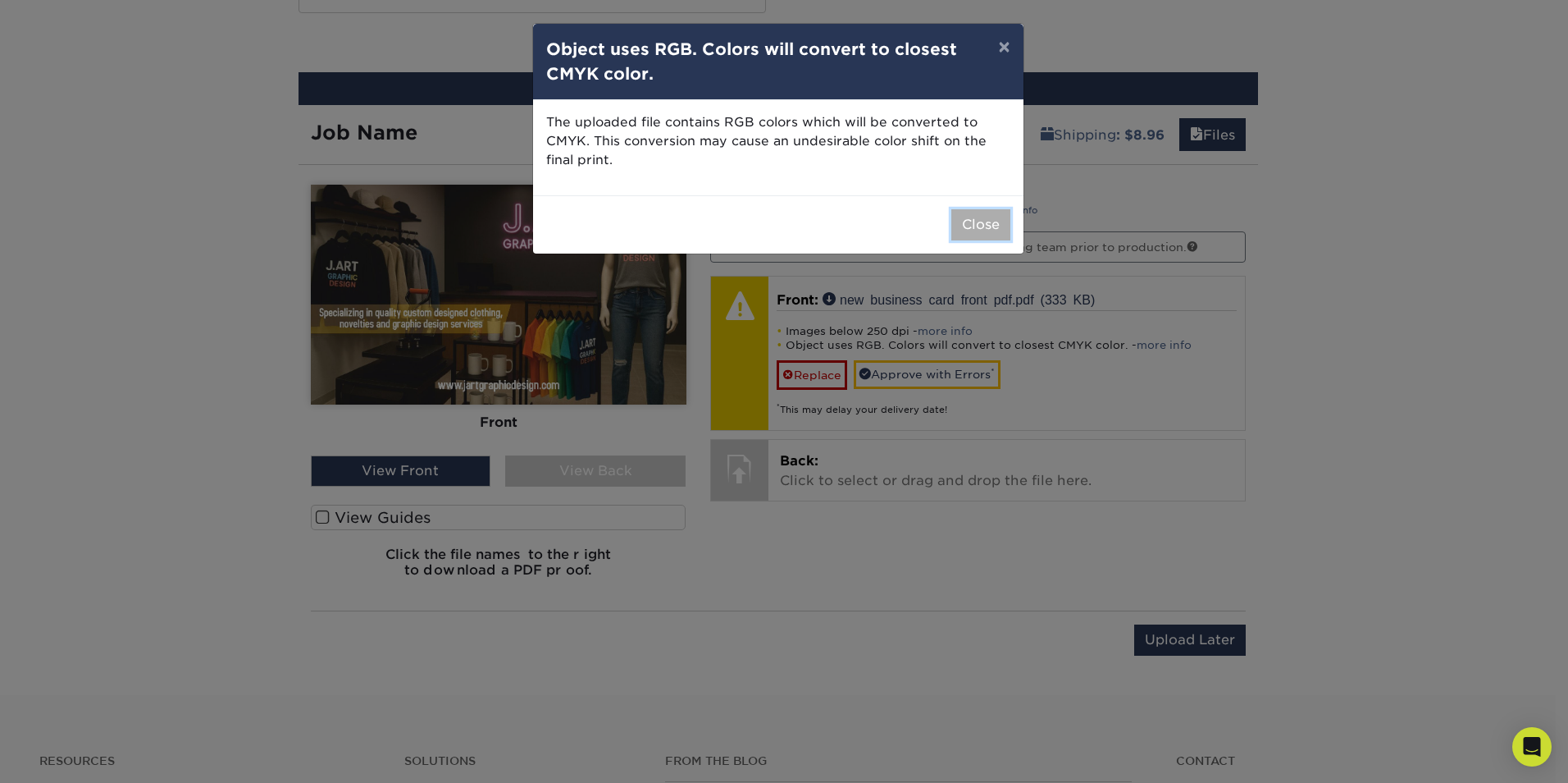
click at [980, 231] on button "Close" at bounding box center [981, 225] width 59 height 32
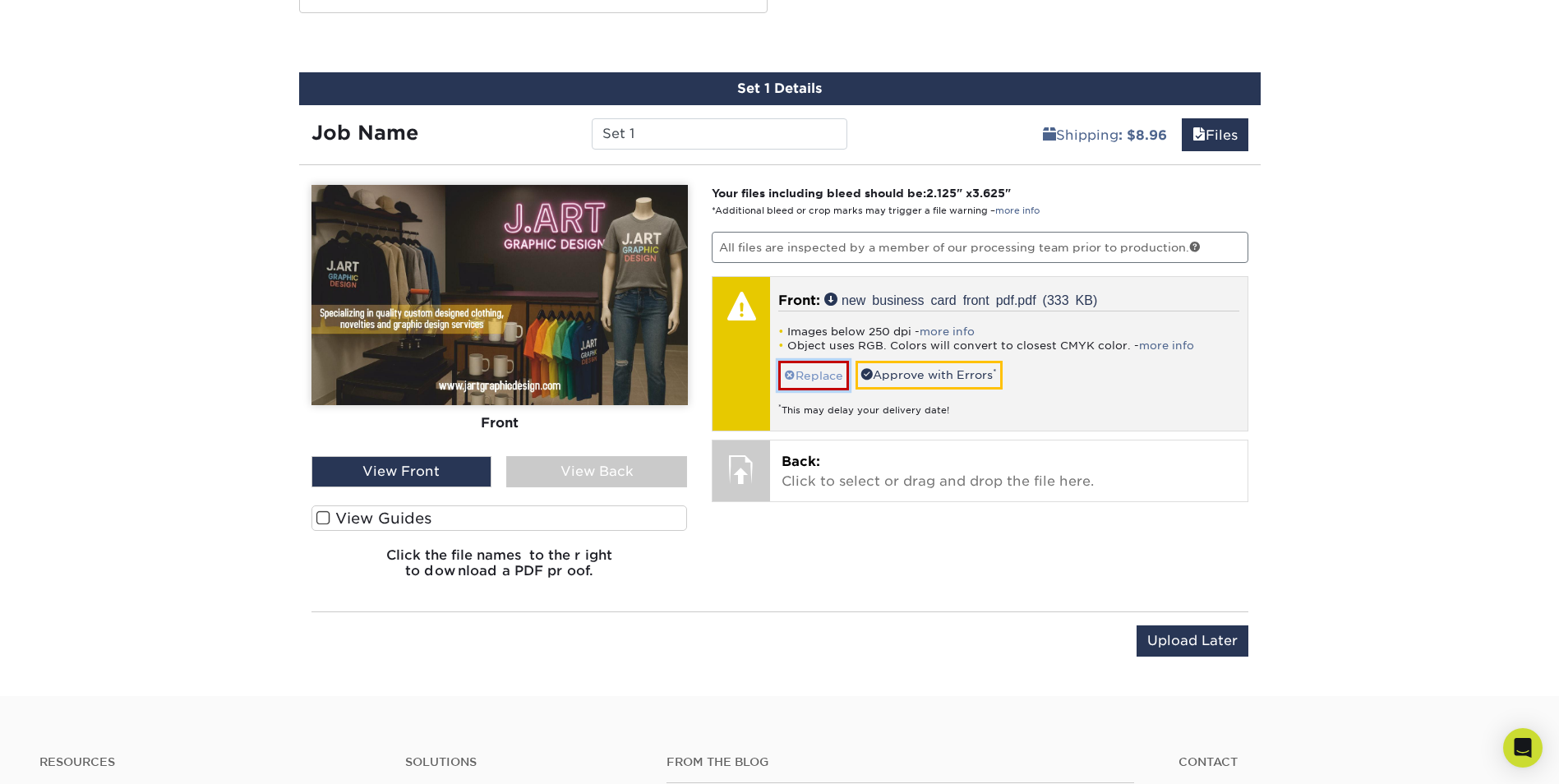
click at [821, 373] on link "Replace" at bounding box center [813, 374] width 70 height 29
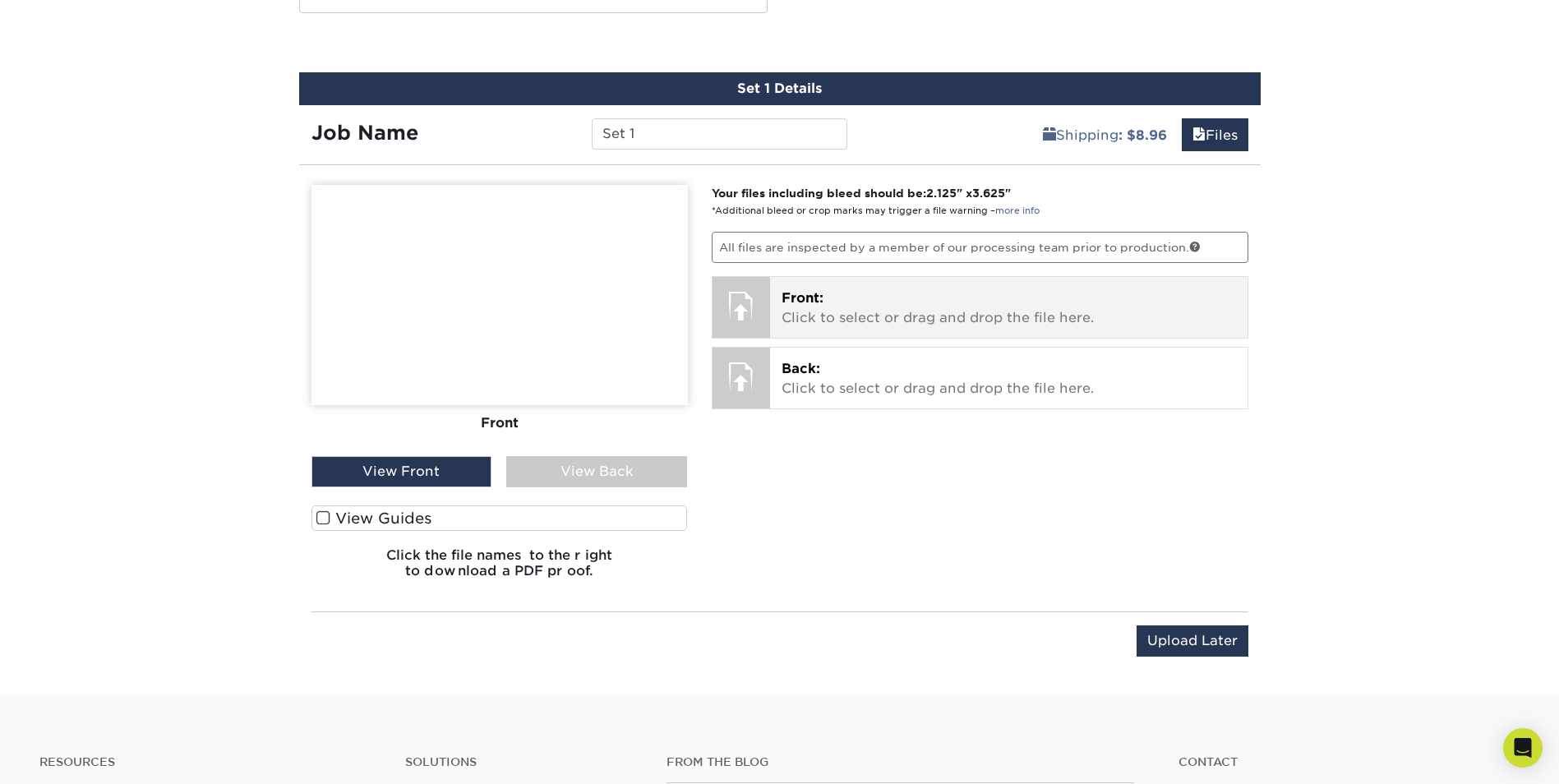
click at [822, 321] on p "Front: Click to select or drag and drop the file here." at bounding box center [1008, 308] width 455 height 40
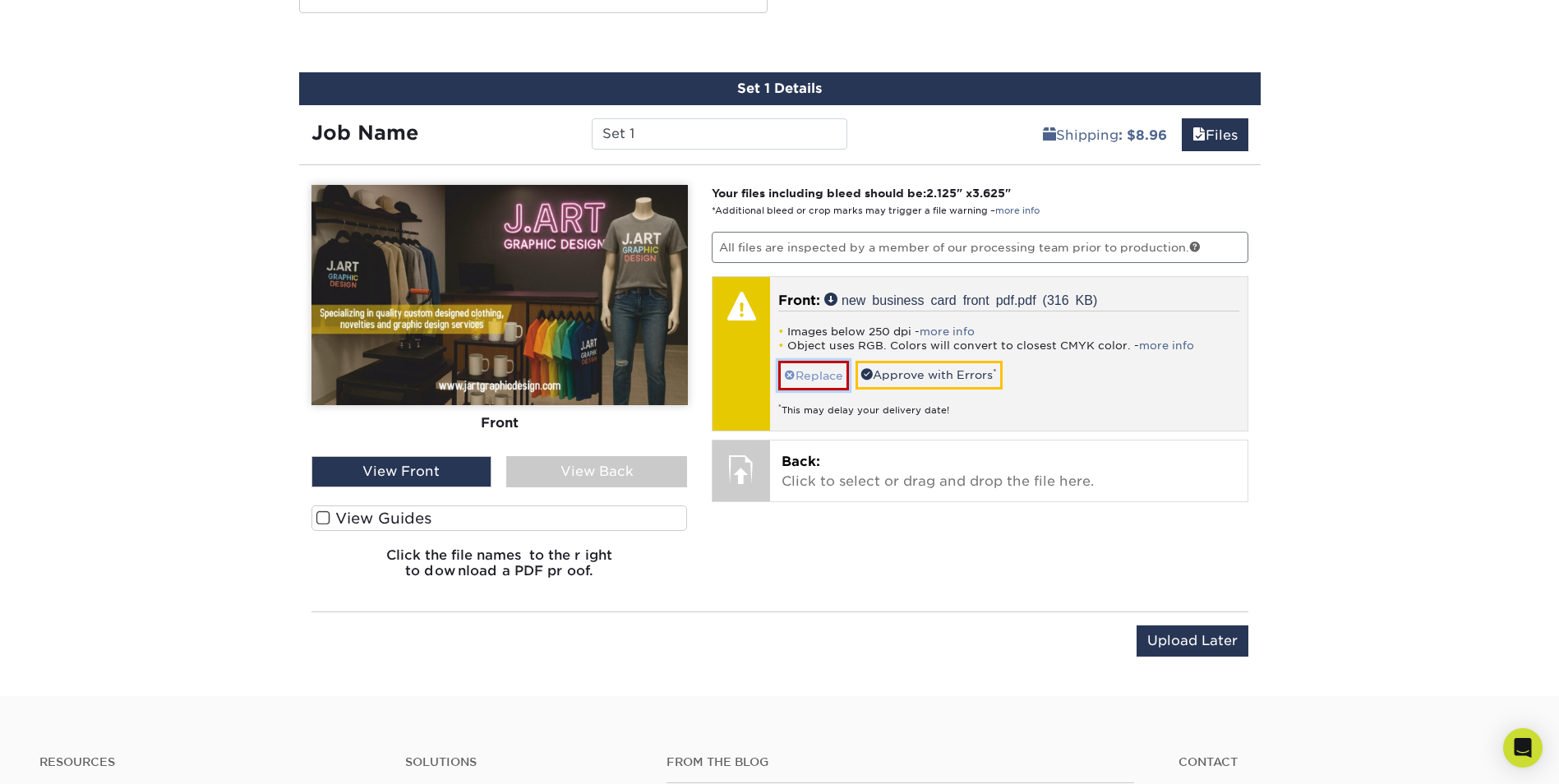
click at [803, 369] on link "Replace" at bounding box center [813, 374] width 70 height 29
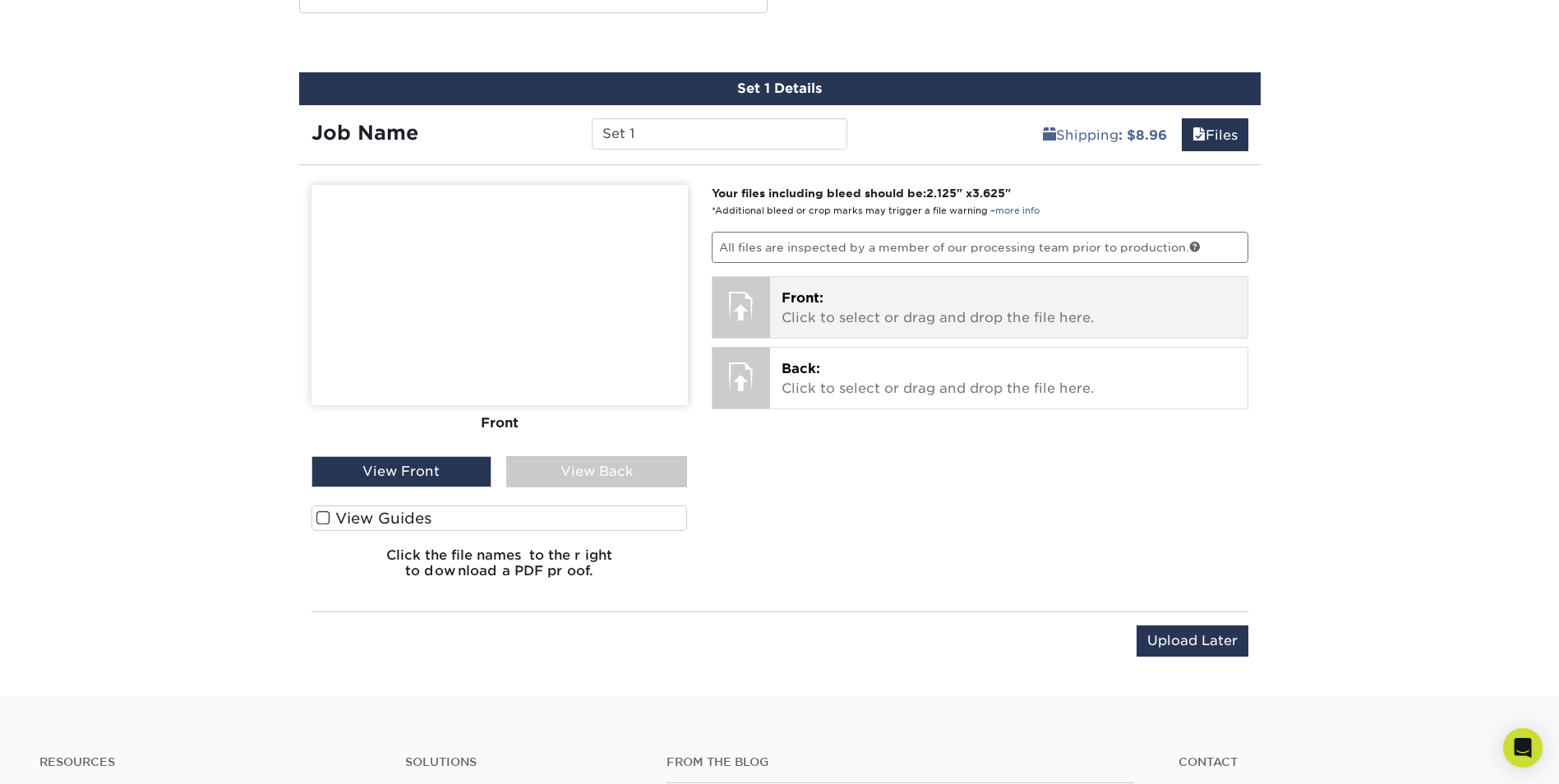
click at [811, 317] on p "Front: Click to select or drag and drop the file here." at bounding box center [1008, 308] width 455 height 40
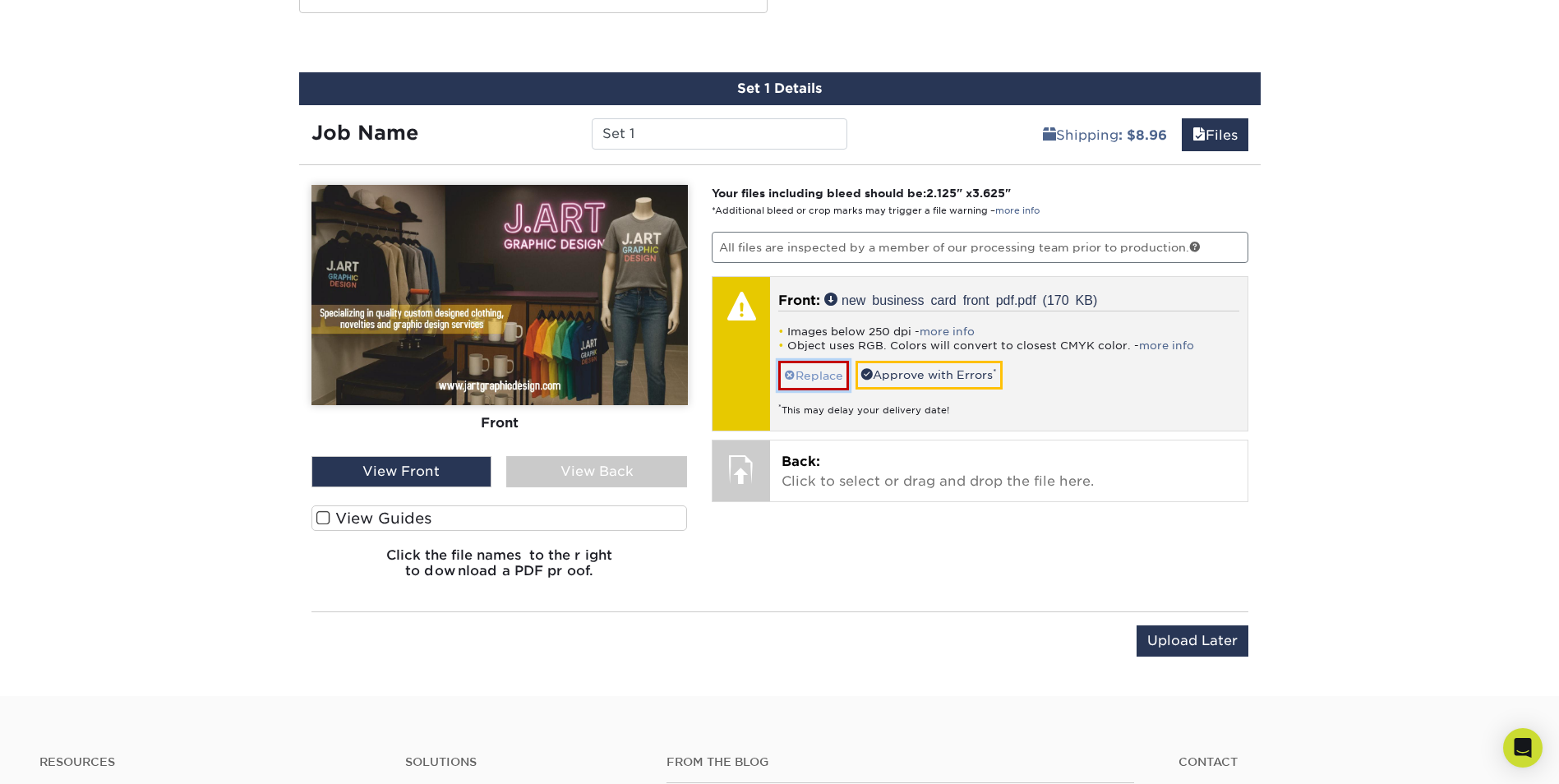
click at [819, 369] on link "Replace" at bounding box center [813, 374] width 70 height 29
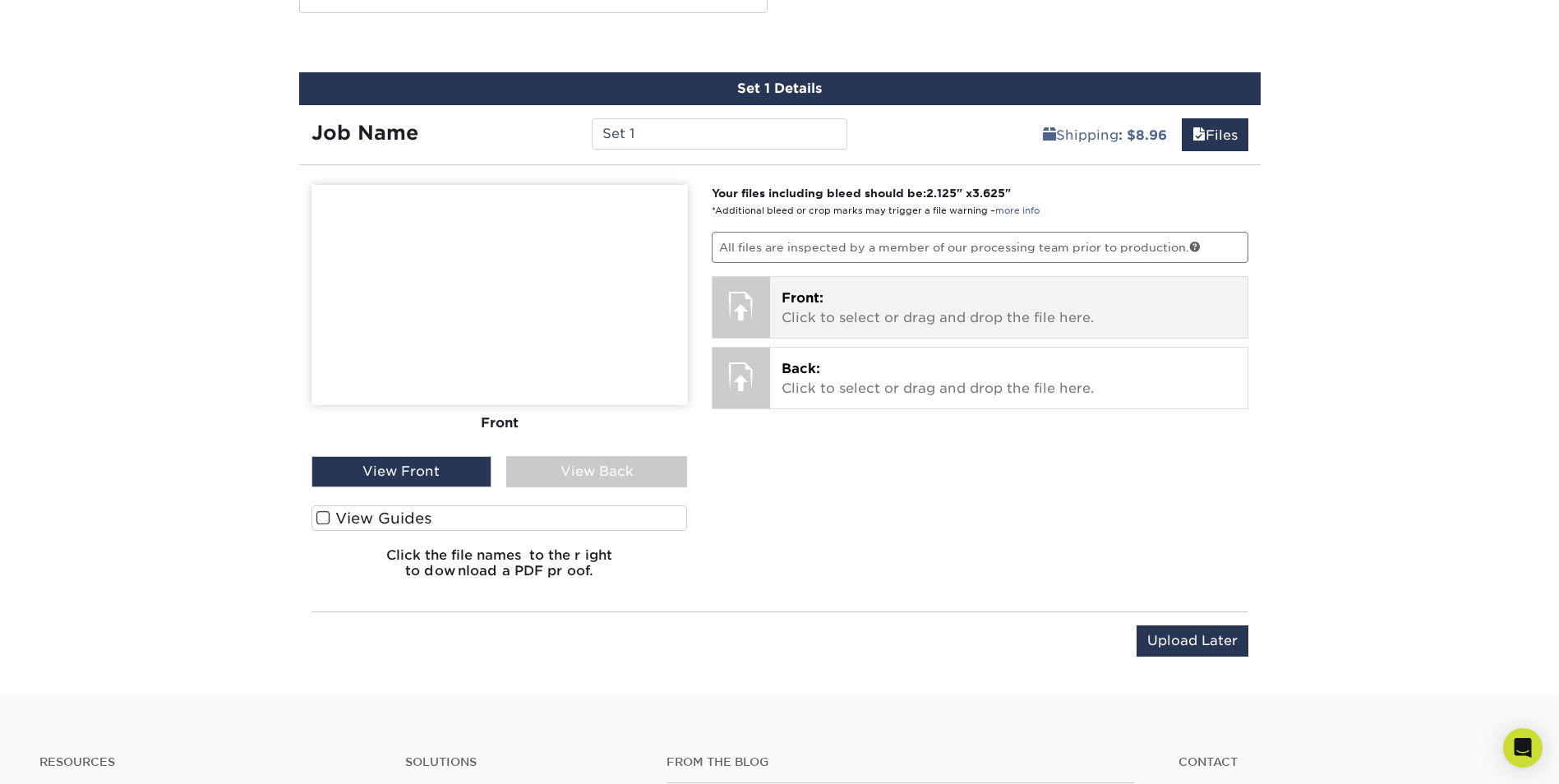
click at [805, 305] on span "Front:" at bounding box center [802, 298] width 42 height 16
